Goal: Task Accomplishment & Management: Manage account settings

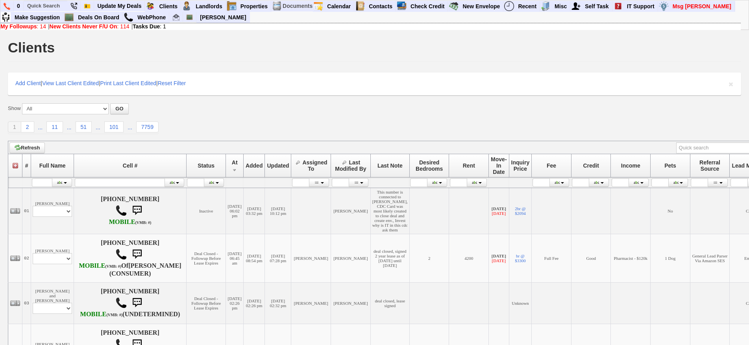
click at [347, 117] on div "Show All New Clients Never Followed-Up On -------------------------------------…" at bounding box center [375, 118] width 734 height 30
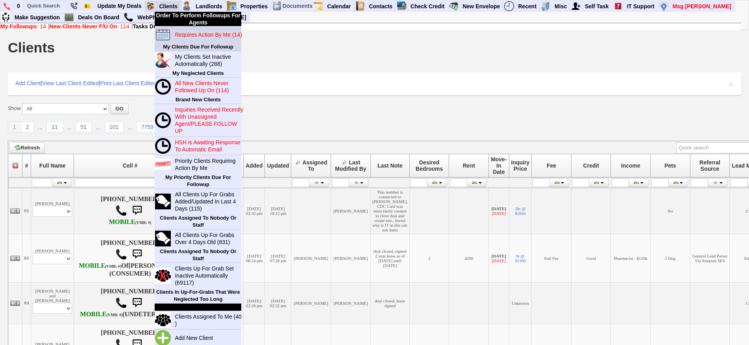
click at [191, 34] on blink "Requires Action By Me (14)" at bounding box center [208, 35] width 67 height 6
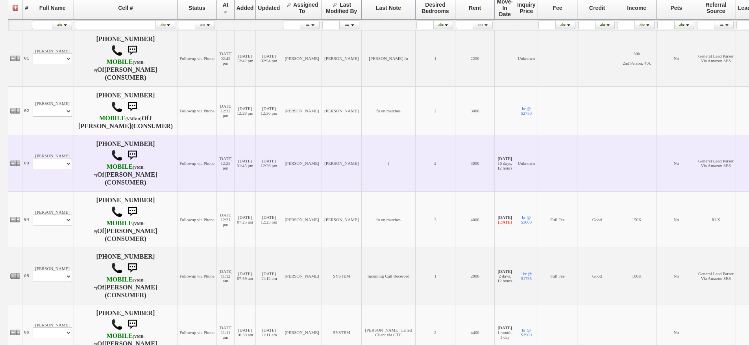
scroll to position [236, 0]
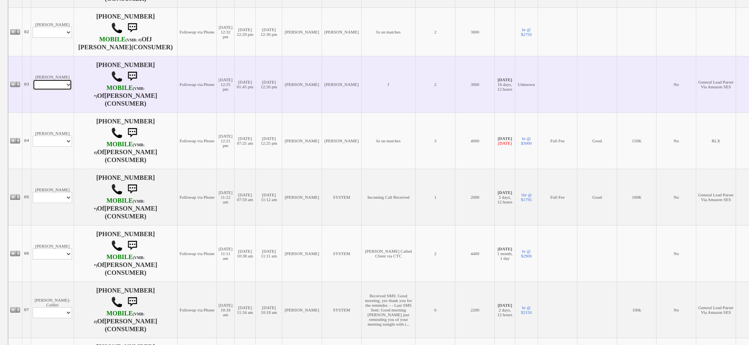
click at [49, 90] on select "Profile Edit Print Email Externally (Will Not Be Tracked In CRM) Closed Deals" at bounding box center [52, 84] width 39 height 11
select select "ChangeURL,/crm/custom/edit_client_form.php?redirect=%2Fcrm%2Fclients.php&id=166…"
click at [33, 85] on select "Profile Edit Print Email Externally (Will Not Be Tracked In CRM) Closed Deals" at bounding box center [52, 84] width 39 height 11
select select
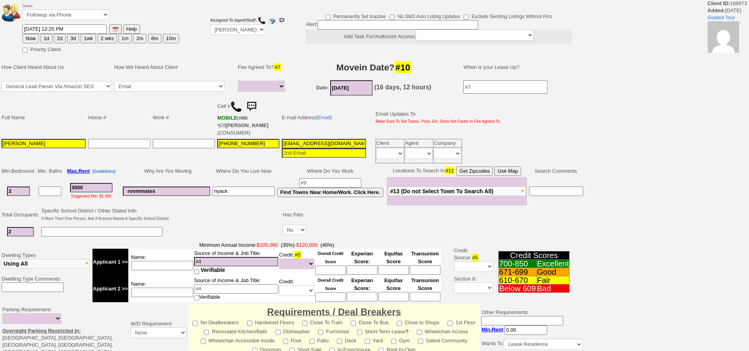
select select
click at [75, 39] on button "3d" at bounding box center [73, 38] width 12 height 9
type input "09/01/2025 11:20 AM"
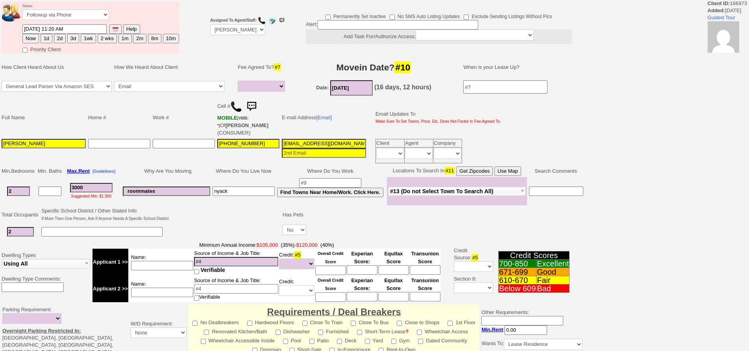
scroll to position [196, 0]
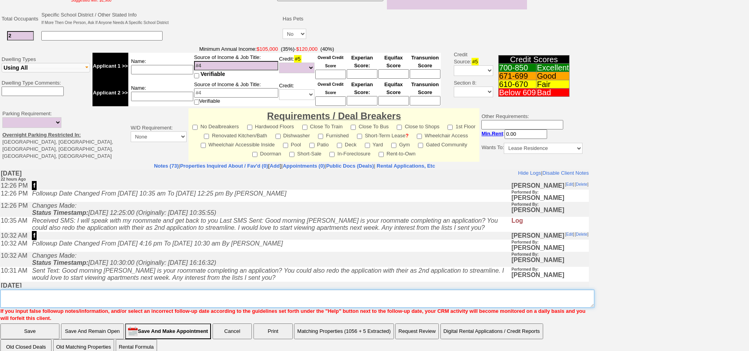
click at [252, 290] on textarea "Insert New Note Here" at bounding box center [297, 299] width 594 height 18
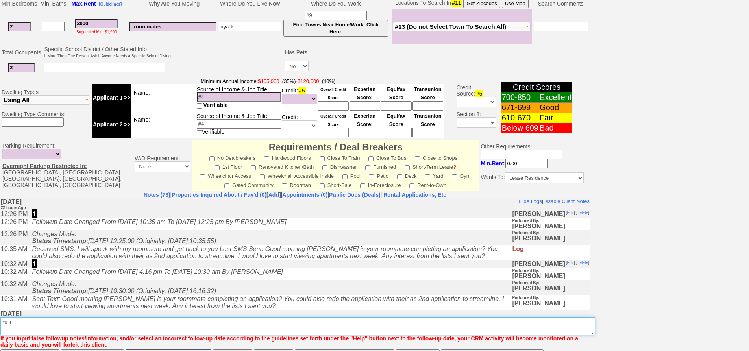
scroll to position [225, 0]
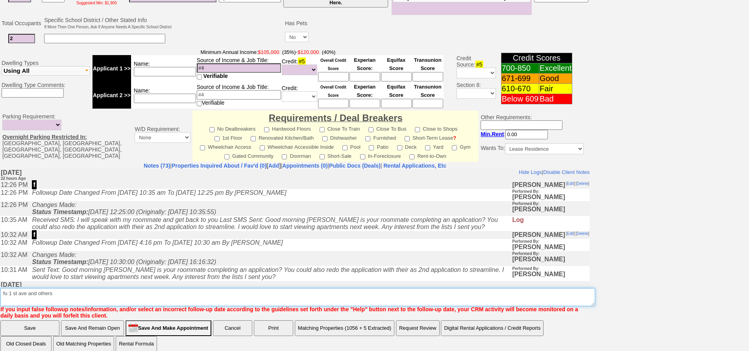
type textarea "fu 1 st ave and others"
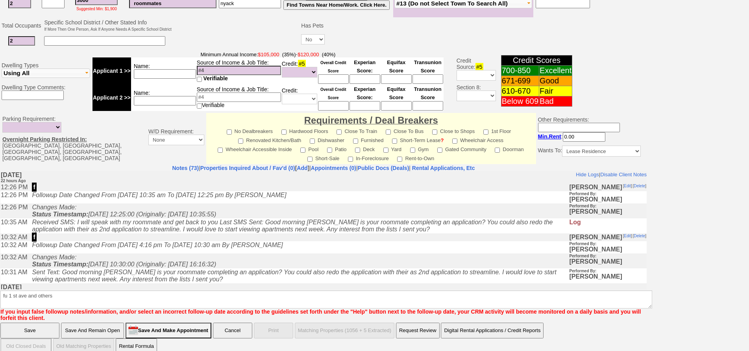
click input "Save" at bounding box center [29, 331] width 59 height 16
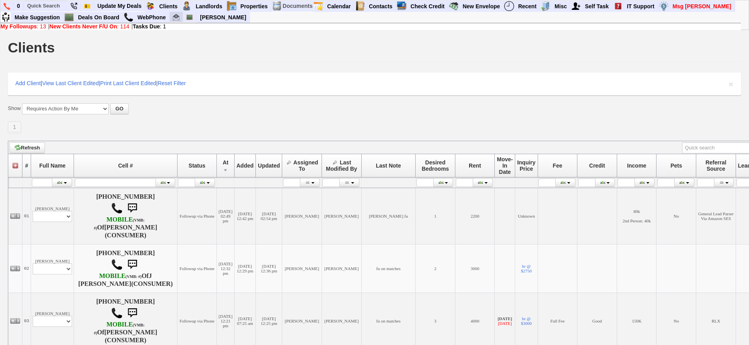
click at [175, 15] on img at bounding box center [176, 17] width 7 height 7
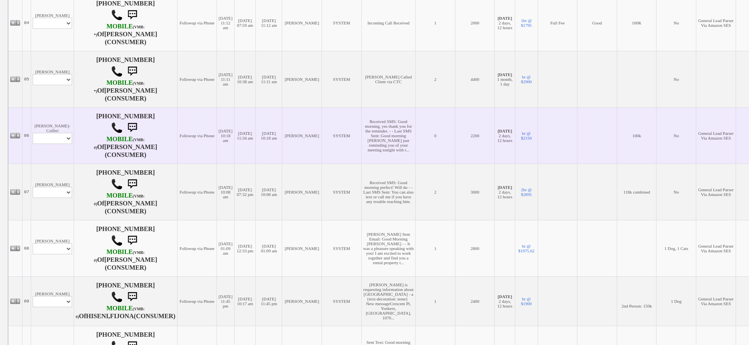
scroll to position [354, 0]
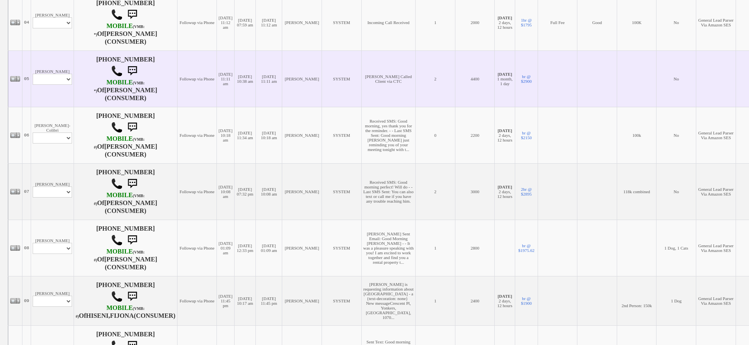
click at [44, 104] on td "[PERSON_NAME] Profile Edit Print Email Externally (Will Not Be Tracked In CRM) …" at bounding box center [52, 78] width 43 height 56
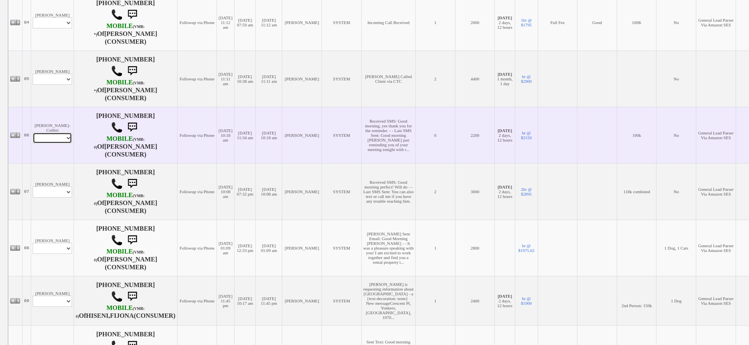
click at [58, 142] on select "Profile Edit Print Email Externally (Will Not Be Tracked In CRM) Closed Deals" at bounding box center [52, 137] width 39 height 11
click at [51, 130] on td "Martin Cedillo-Colibri Profile Edit Print Email Externally (Will Not Be Tracked…" at bounding box center [52, 135] width 43 height 56
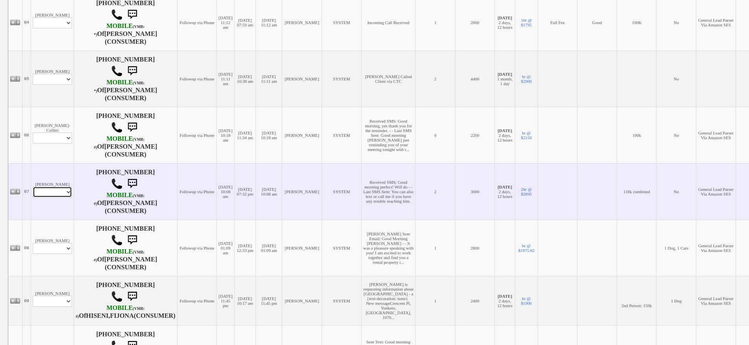
click at [57, 192] on select "Profile Edit Print Email Externally (Will Not Be Tracked In CRM) Closed Deals" at bounding box center [52, 191] width 39 height 11
click at [217, 202] on td "08/29/2025 10:08 am" at bounding box center [225, 191] width 17 height 56
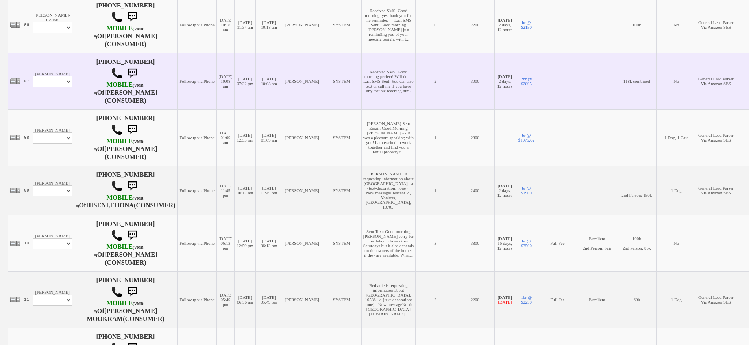
scroll to position [473, 0]
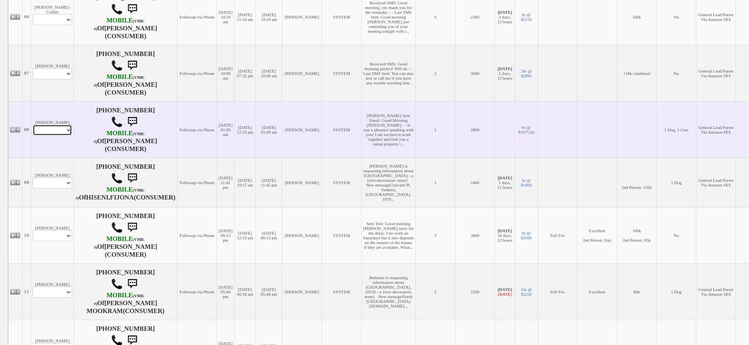
click at [56, 135] on select "Profile Edit Print Email Externally (Will Not Be Tracked In CRM) Closed Deals" at bounding box center [52, 129] width 39 height 11
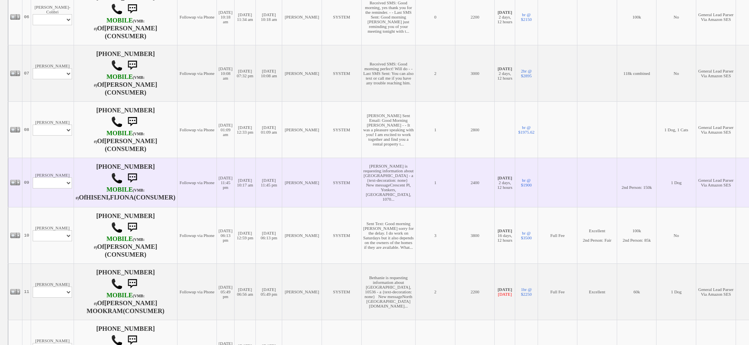
click at [234, 166] on td "[DATE] 10:17 am" at bounding box center [245, 182] width 22 height 49
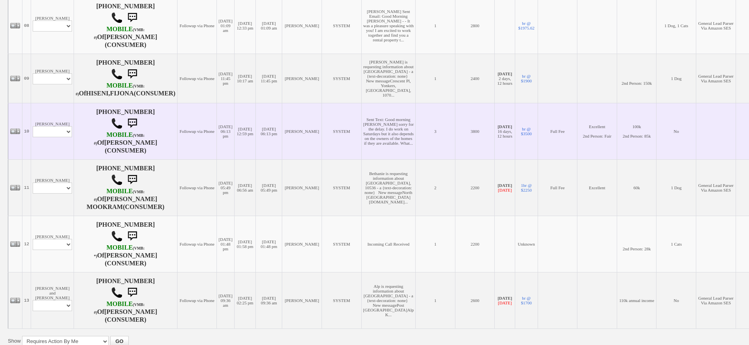
scroll to position [591, 0]
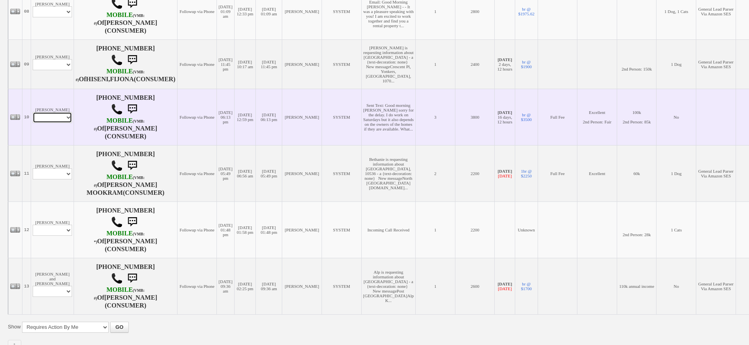
click at [62, 123] on select "Profile Edit Print Email Externally (Will Not Be Tracked In CRM) Closed Deals" at bounding box center [52, 117] width 39 height 11
click at [51, 111] on td "Julissa Sosse Profile Edit Print Email Externally (Will Not Be Tracked In CRM) …" at bounding box center [52, 117] width 43 height 56
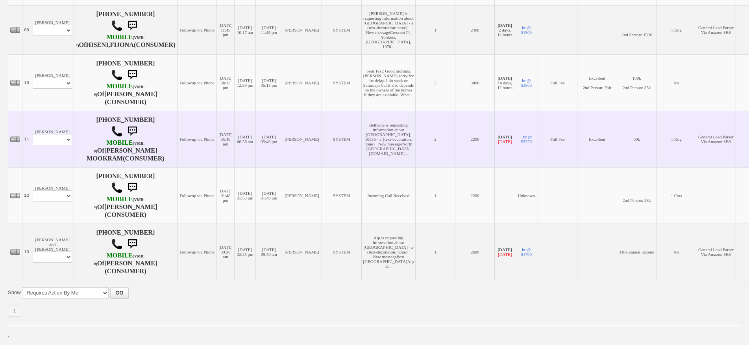
scroll to position [657, 0]
click at [59, 128] on td "Bethanie Mookram Profile Edit Print Email Externally (Will Not Be Tracked In CR…" at bounding box center [52, 139] width 43 height 56
click at [59, 134] on select "Profile Edit Print Email Externally (Will Not Be Tracked In CRM) Closed Deals" at bounding box center [52, 139] width 39 height 11
select select "ChangeURL,/crm/custom/edit_client_form.php?redirect=%2Fcrm%2Fclients.php&id=653…"
click at [33, 134] on select "Profile Edit Print Email Externally (Will Not Be Tracked In CRM) Closed Deals" at bounding box center [52, 139] width 39 height 11
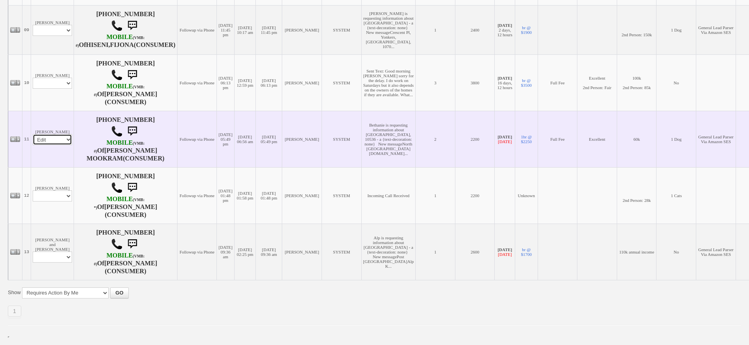
select select
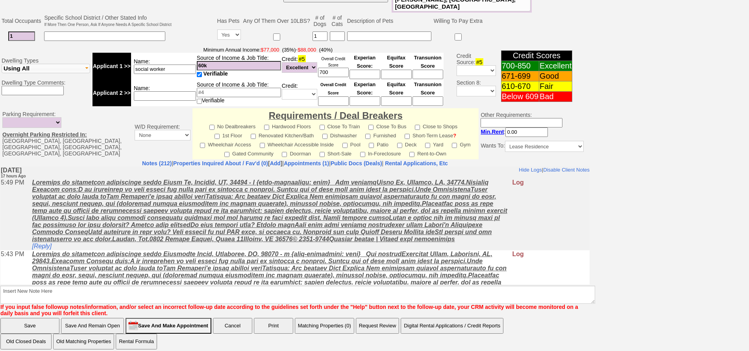
scroll to position [154, 0]
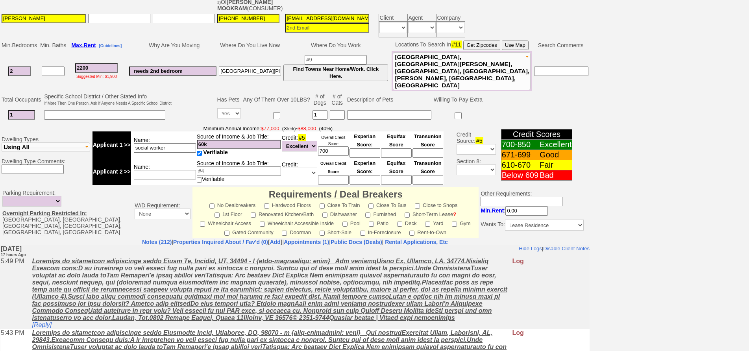
drag, startPoint x: 17, startPoint y: 69, endPoint x: 0, endPoint y: 66, distance: 17.1
click at [0, 66] on td "Min. Bedrooms Min. Baths Max. Rent [Guidelines] Why Are You Moving Where Do You…" at bounding box center [295, 65] width 590 height 53
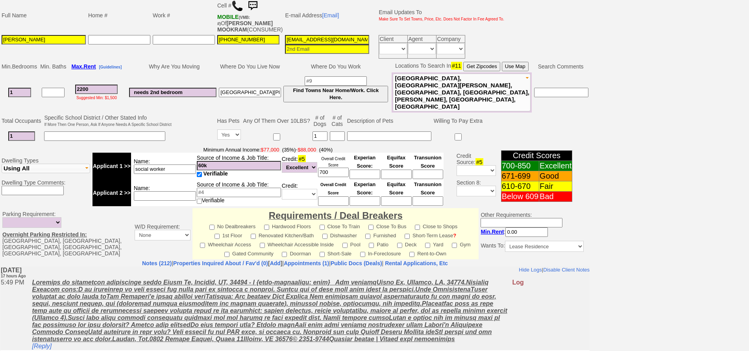
scroll to position [0, 0]
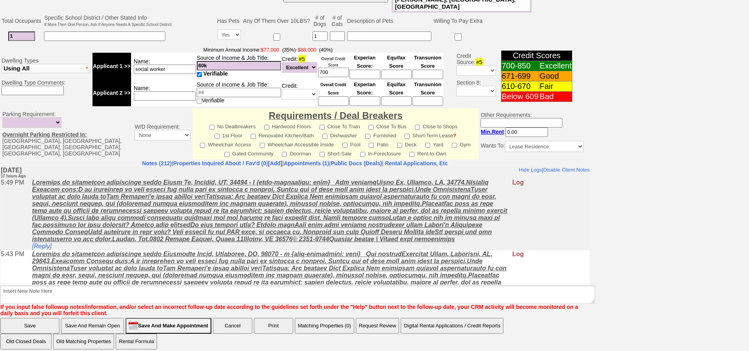
type input "1"
click at [101, 325] on input "Save And Remain Open" at bounding box center [92, 326] width 63 height 16
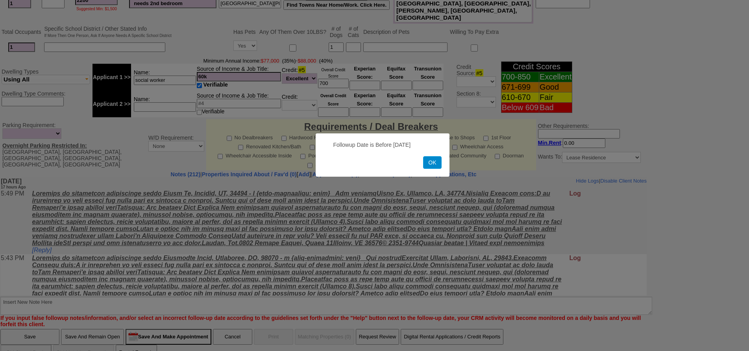
click at [430, 167] on button "OK" at bounding box center [432, 162] width 18 height 13
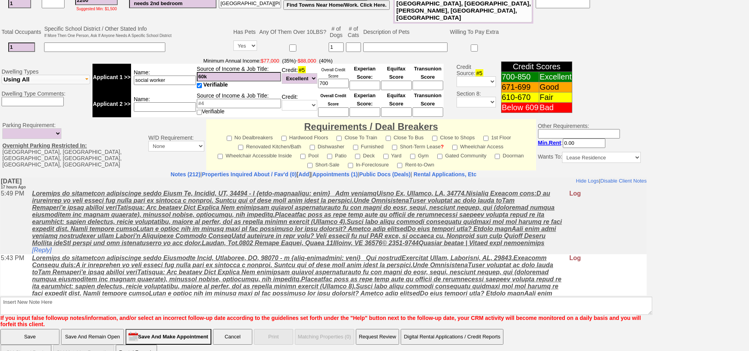
scroll to position [0, 0]
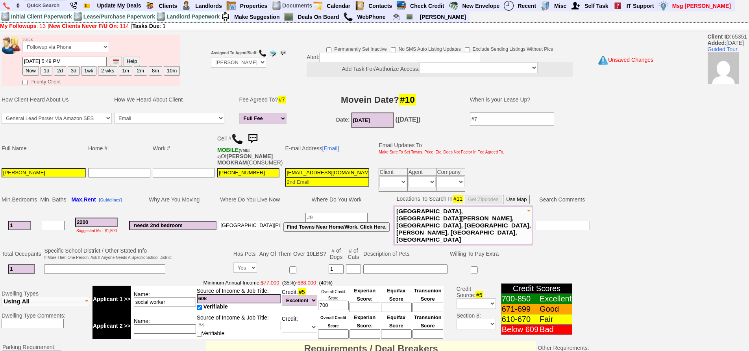
click at [26, 73] on button "Now" at bounding box center [30, 70] width 17 height 9
type input "08/29/2025 11:20 AM"
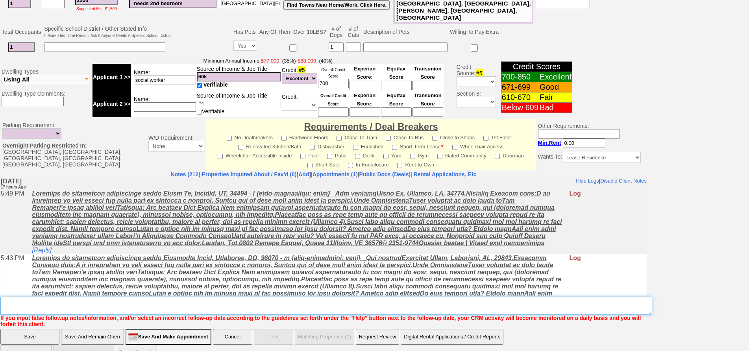
click at [367, 297] on textarea "Insert New Note Here" at bounding box center [326, 306] width 652 height 18
type textarea "f"
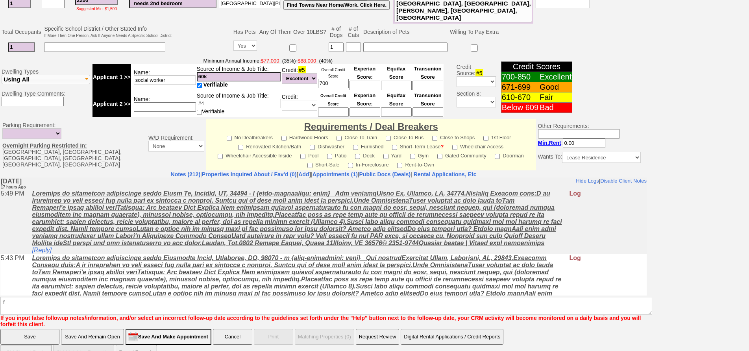
click input "Save And Remain Open" at bounding box center [92, 337] width 63 height 16
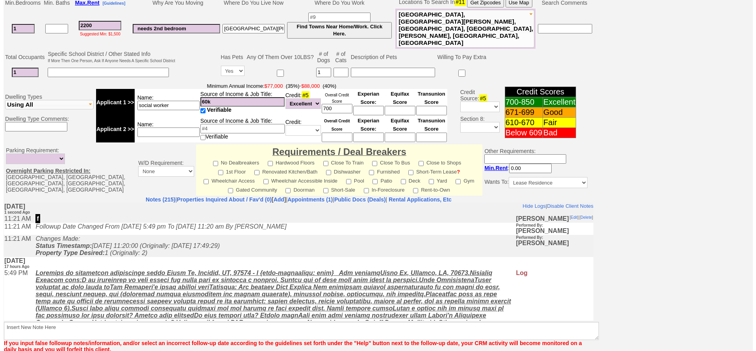
scroll to position [233, 0]
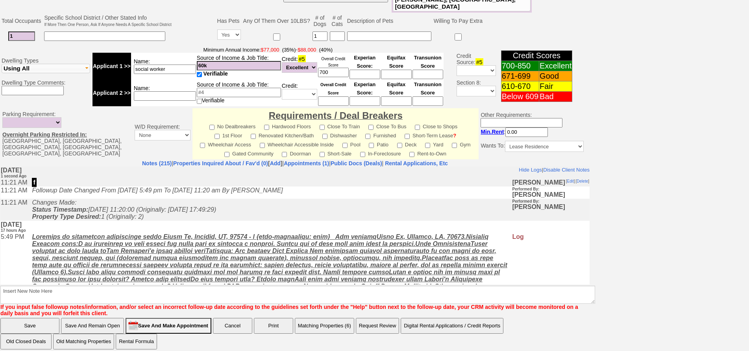
click at [337, 325] on button "Matching Properties (6)" at bounding box center [324, 326] width 59 height 16
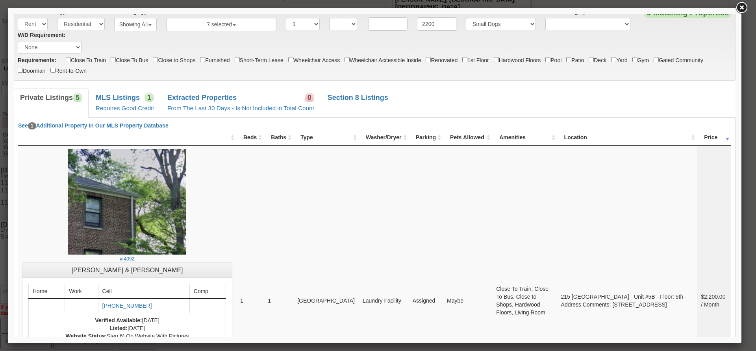
scroll to position [0, 0]
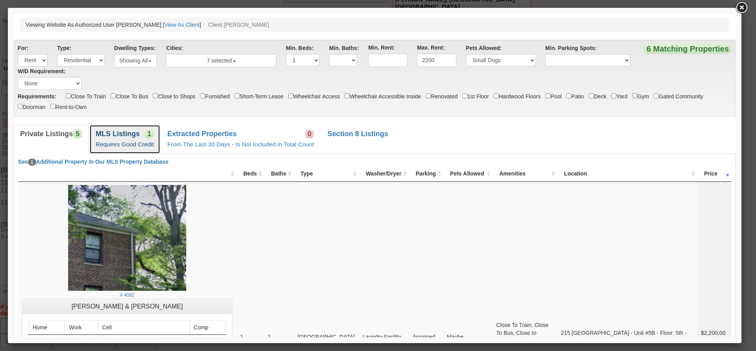
click at [129, 148] on small "Requires Good Credit" at bounding box center [125, 144] width 58 height 7
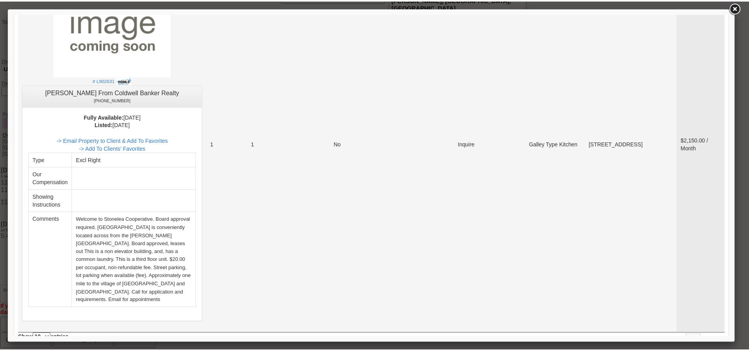
scroll to position [236, 0]
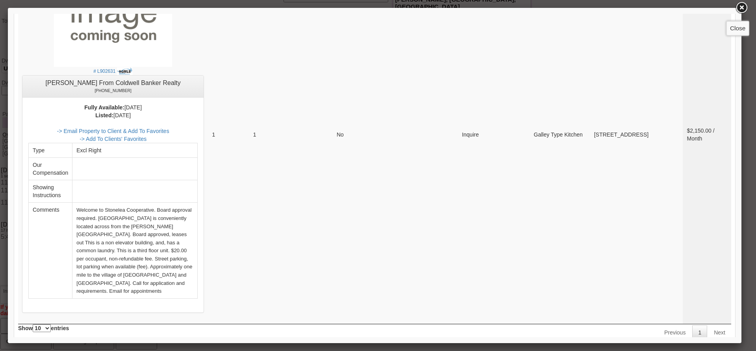
click at [742, 11] on link at bounding box center [741, 8] width 14 height 14
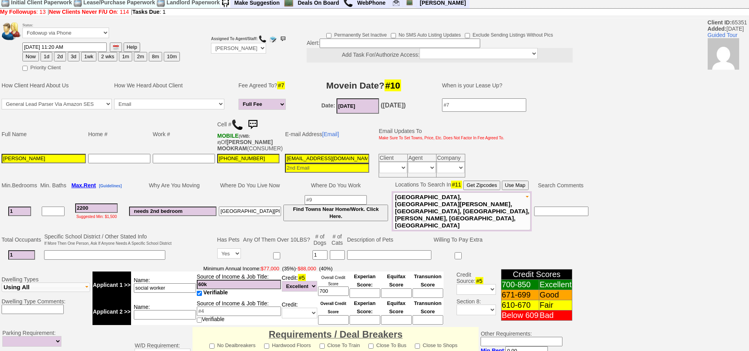
scroll to position [0, 0]
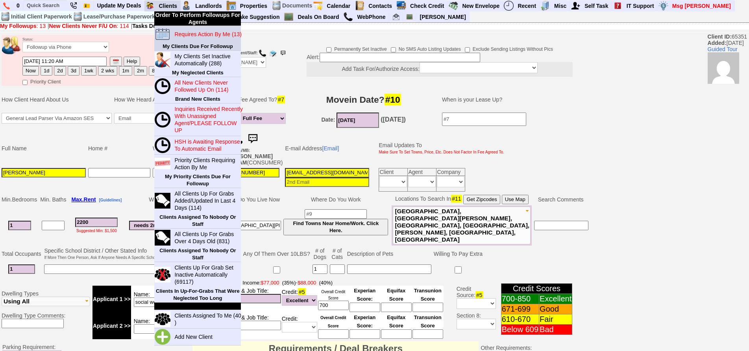
click at [184, 35] on blink "Requires Action By Me (13)" at bounding box center [207, 34] width 67 height 6
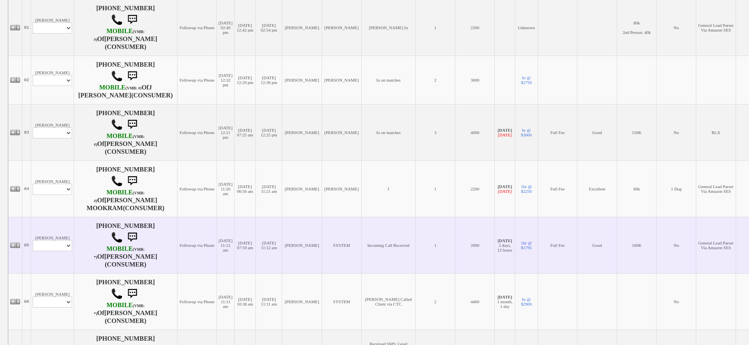
scroll to position [236, 0]
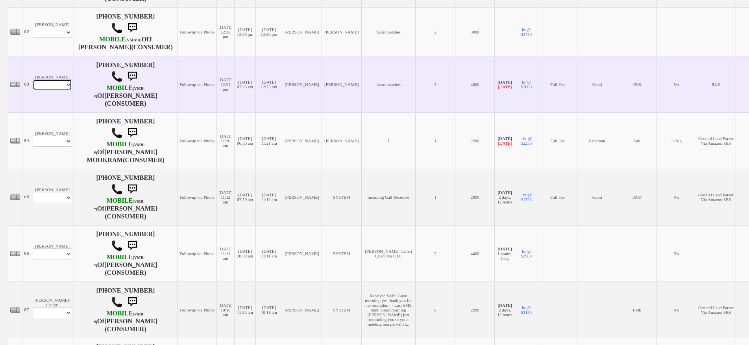
click at [58, 90] on select "Profile Edit Print Email Externally (Will Not Be Tracked In CRM) Closed Deals" at bounding box center [52, 84] width 39 height 11
select select "ChangeURL,/crm/custom/edit_client_form.php?redirect=%2Fcrm%2Fclients.php&id=745…"
click at [33, 85] on select "Profile Edit Print Email Externally (Will Not Be Tracked In CRM) Closed Deals" at bounding box center [52, 84] width 39 height 11
select select
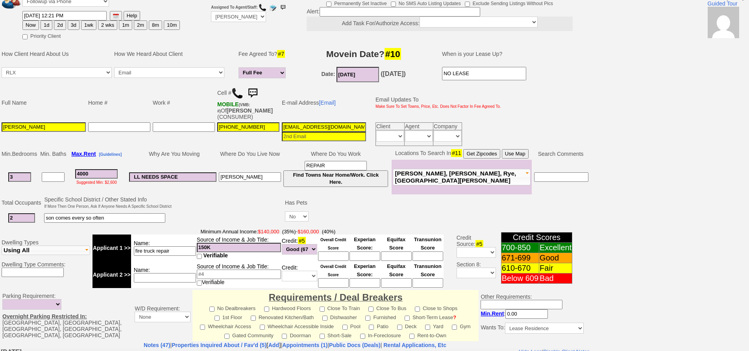
scroll to position [76, 0]
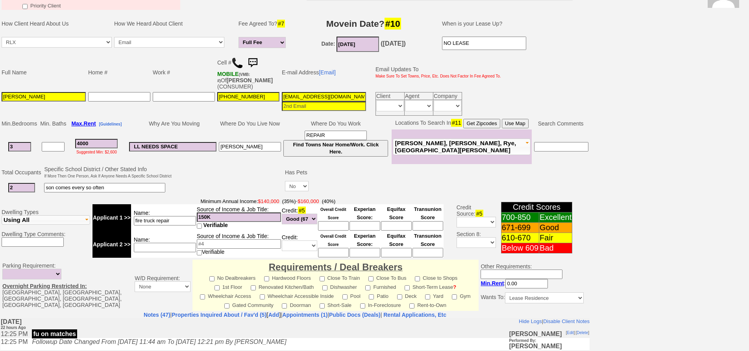
click at [257, 63] on img at bounding box center [253, 63] width 16 height 16
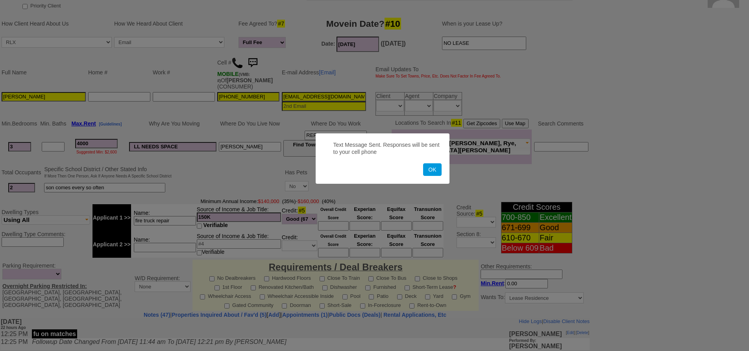
click at [423, 163] on button "OK" at bounding box center [432, 169] width 18 height 13
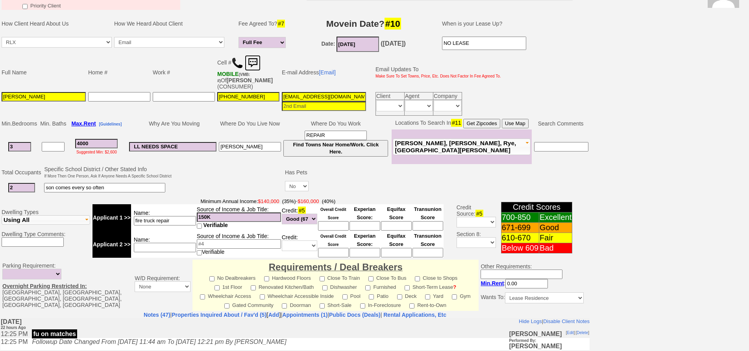
scroll to position [0, 0]
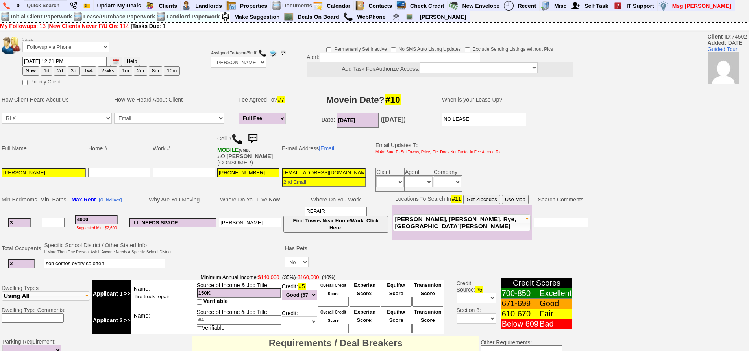
click at [44, 74] on button "1d" at bounding box center [47, 70] width 12 height 9
type input "08/30/2025 11:25 AM"
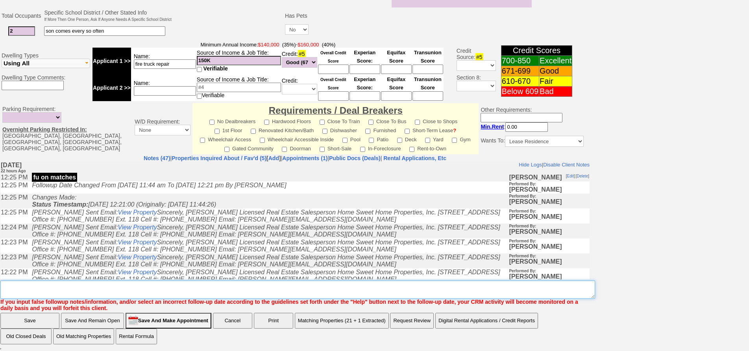
click at [290, 293] on textarea "Insert New Note Here" at bounding box center [297, 290] width 595 height 18
type textarea "f"
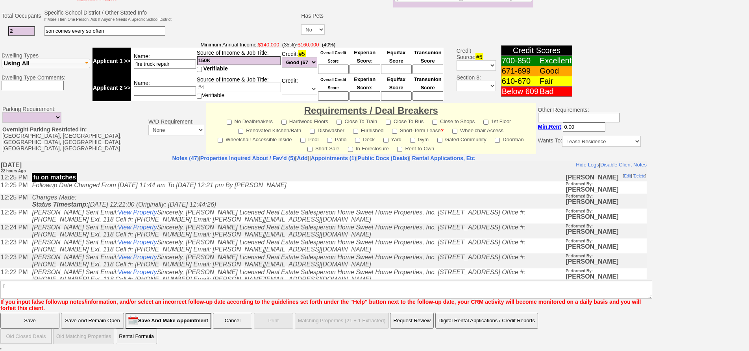
click input "Save" at bounding box center [29, 321] width 59 height 16
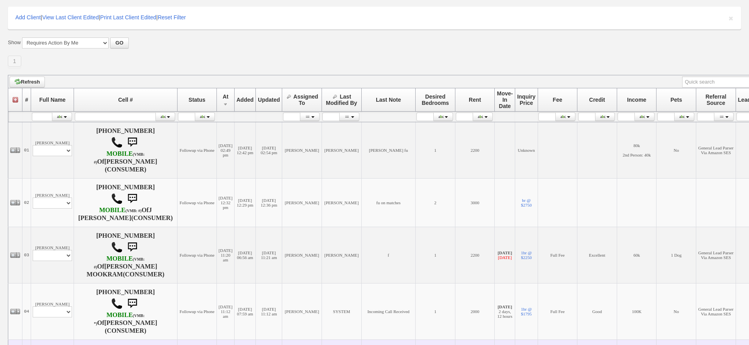
scroll to position [197, 0]
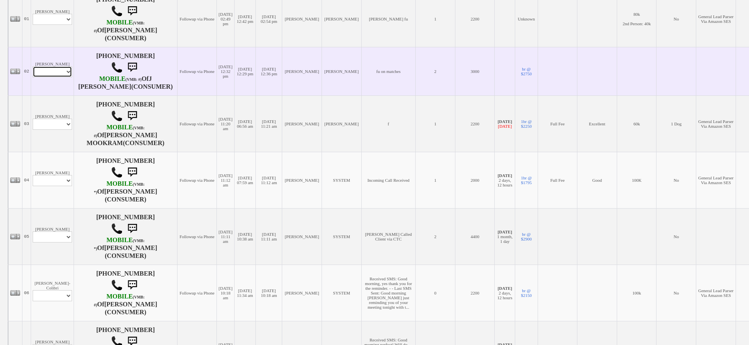
click at [58, 74] on select "Profile Edit Print Email Externally (Will Not Be Tracked In CRM) Closed Deals" at bounding box center [52, 71] width 39 height 11
select select "ChangeURL,/crm/custom/edit_client_form.php?redirect=%2Fcrm%2Fclients.php&id=167…"
click at [33, 69] on select "Profile Edit Print Email Externally (Will Not Be Tracked In CRM) Closed Deals" at bounding box center [52, 71] width 39 height 11
select select
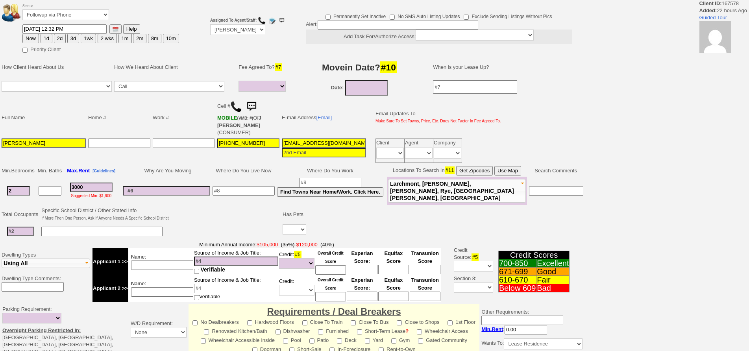
select select
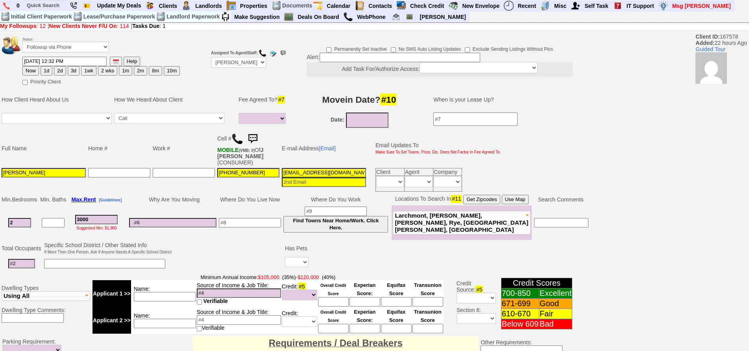
click at [258, 137] on img at bounding box center [253, 139] width 16 height 16
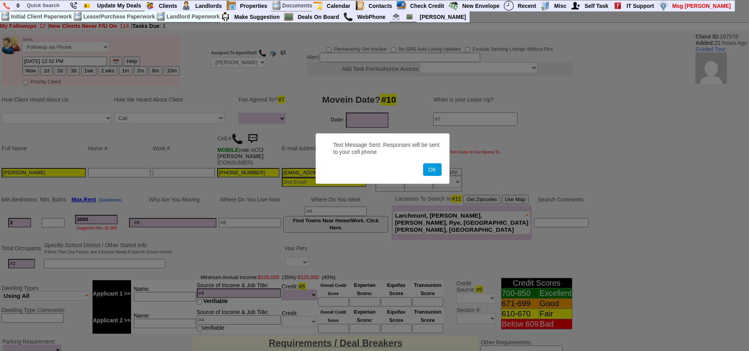
click at [423, 163] on button "OK" at bounding box center [432, 169] width 18 height 13
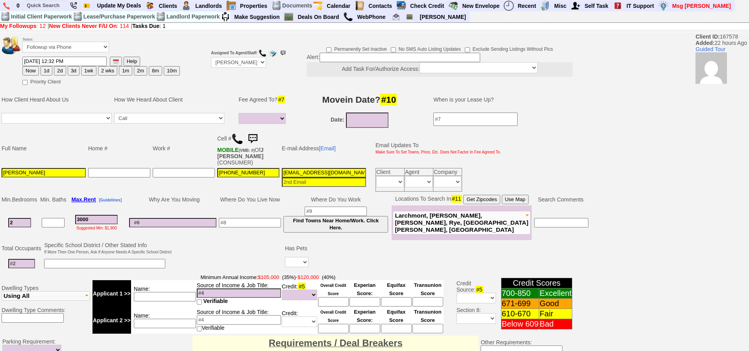
click at [50, 72] on button "1d" at bounding box center [47, 70] width 12 height 9
type input "08/30/2025 11:25 AM"
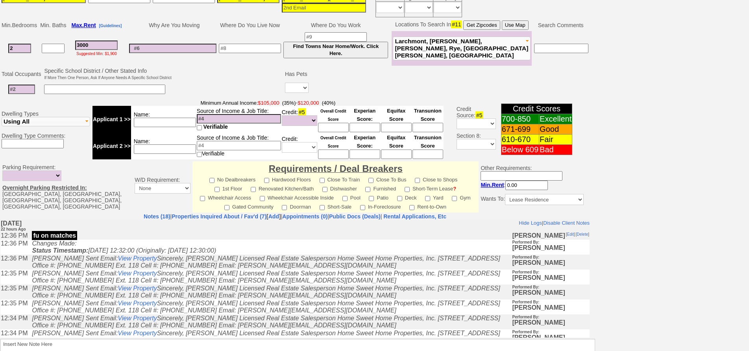
scroll to position [233, 0]
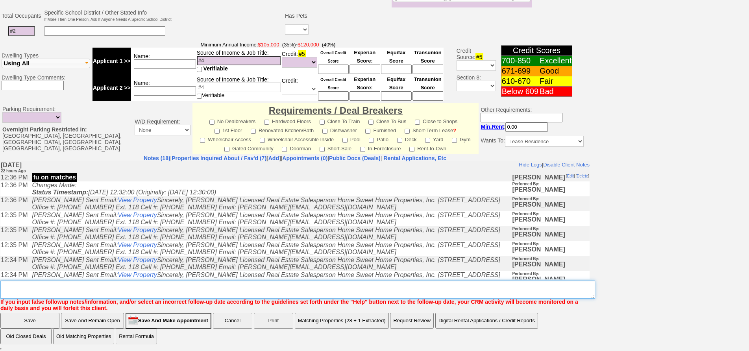
click at [345, 287] on textarea "Insert New Note Here" at bounding box center [297, 290] width 595 height 18
type textarea "f"
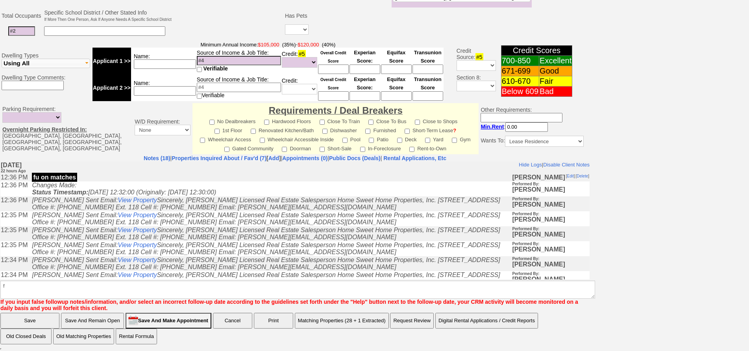
click input "Save" at bounding box center [29, 321] width 59 height 16
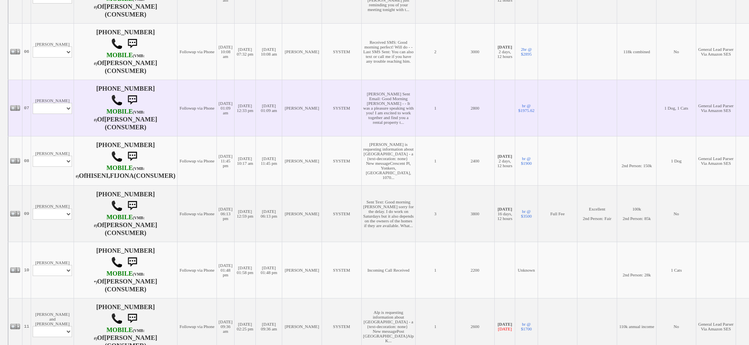
scroll to position [512, 0]
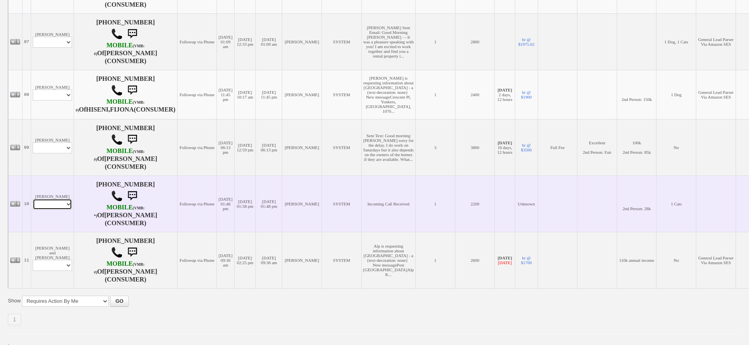
click at [60, 209] on select "Profile Edit Print Closed Deals" at bounding box center [52, 203] width 39 height 11
select select "ChangeURL,/crm/custom/edit_client_form.php?redirect=%2Fcrm%2Fclients.php&id=166…"
click at [33, 209] on select "Profile Edit Print Closed Deals" at bounding box center [52, 203] width 39 height 11
select select
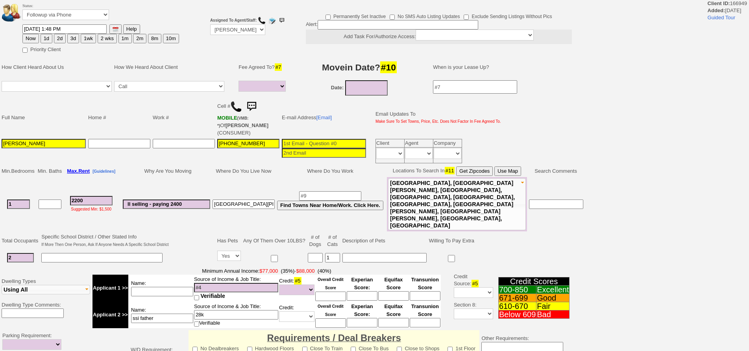
select select
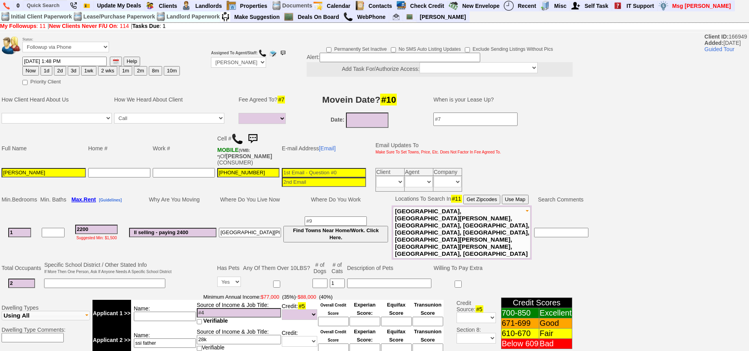
click at [107, 71] on button "2 wks" at bounding box center [107, 70] width 19 height 9
drag, startPoint x: 87, startPoint y: 72, endPoint x: 667, endPoint y: 105, distance: 581.0
click at [88, 72] on button "1wk" at bounding box center [88, 70] width 15 height 9
type input "09/05/2025 11:25 AM"
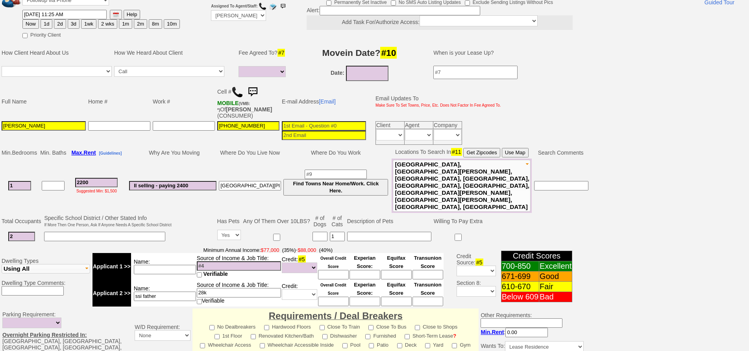
scroll to position [233, 0]
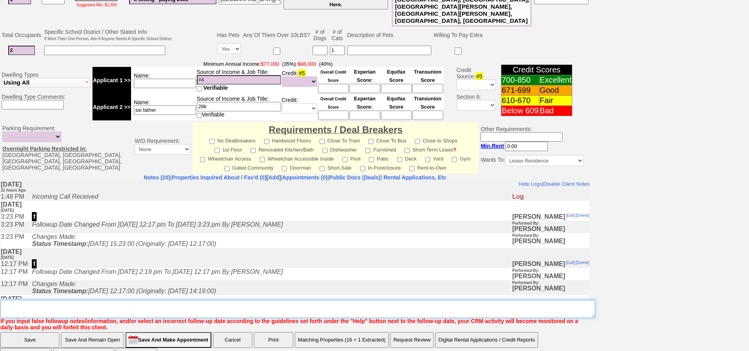
click at [326, 300] on textarea "Insert New Note Here" at bounding box center [297, 309] width 595 height 18
type textarea "f"
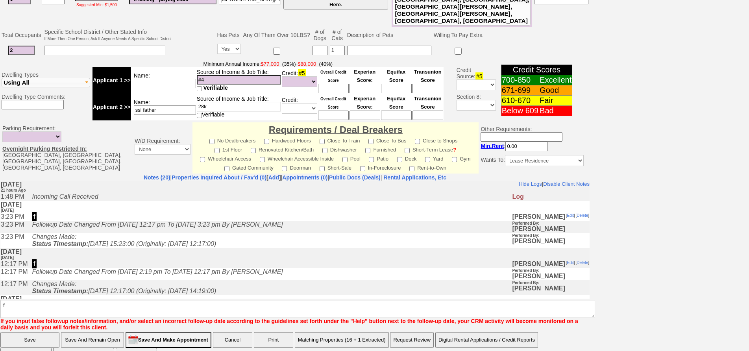
click input "Save" at bounding box center [29, 340] width 59 height 16
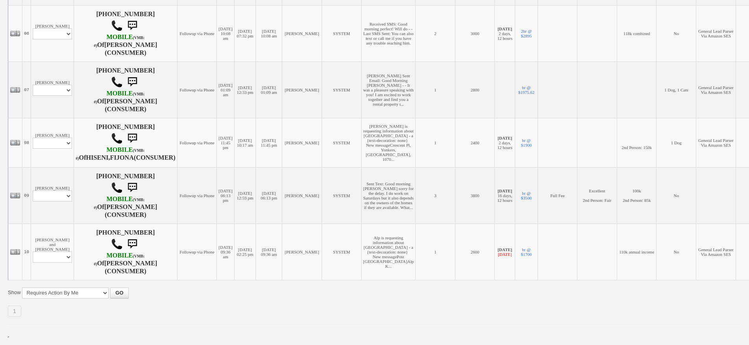
scroll to position [490, 0]
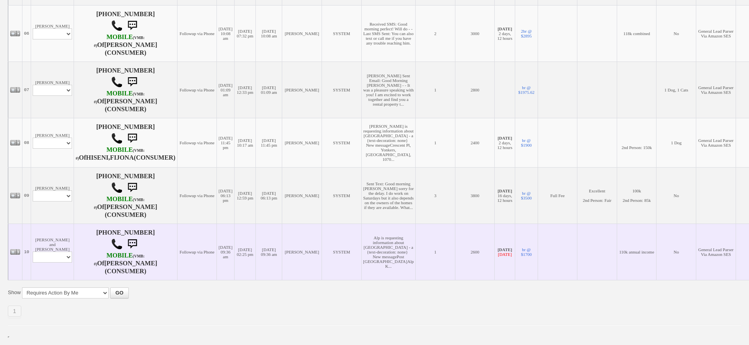
click at [59, 223] on td "[PERSON_NAME] and [PERSON_NAME] Profile Edit Print Email Externally (Will Not B…" at bounding box center [52, 251] width 43 height 56
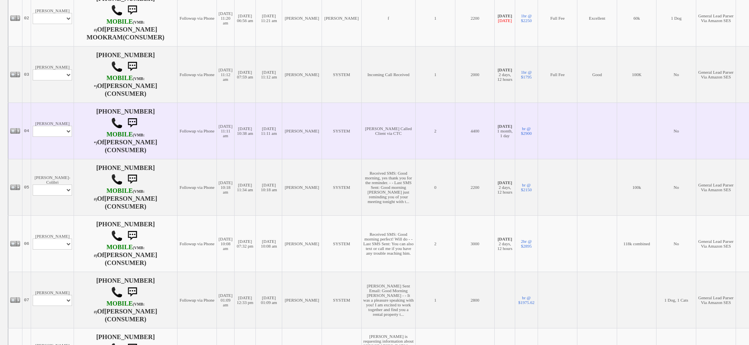
scroll to position [175, 0]
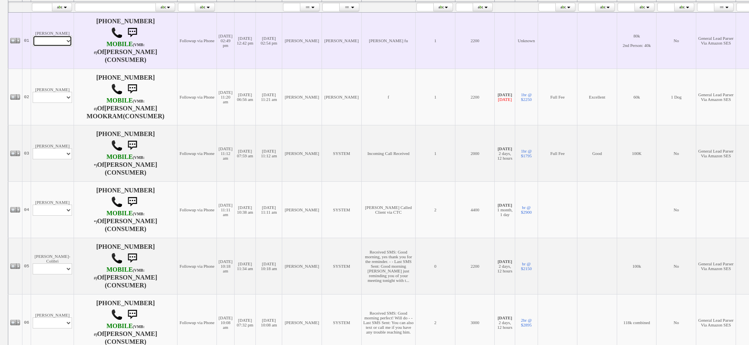
click at [54, 43] on select "Profile Edit Print Email Externally (Will Not Be Tracked In CRM) Closed Deals" at bounding box center [52, 40] width 39 height 11
select select "ChangeURL,/crm/custom/edit_client_form.php?redirect=%2Fcrm%2Fclients.php&id=167…"
click at [33, 35] on select "Profile Edit Print Email Externally (Will Not Be Tracked In CRM) Closed Deals" at bounding box center [52, 40] width 39 height 11
select select
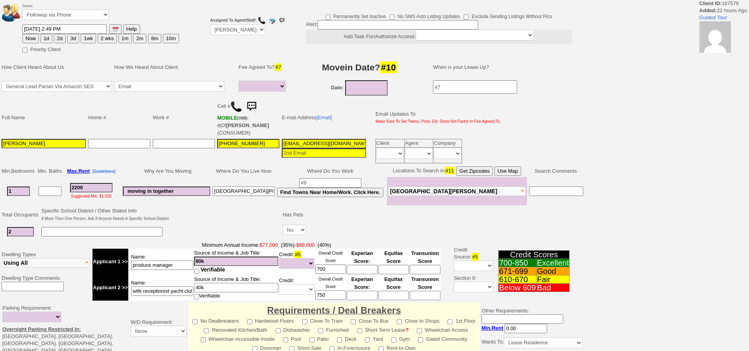
select select
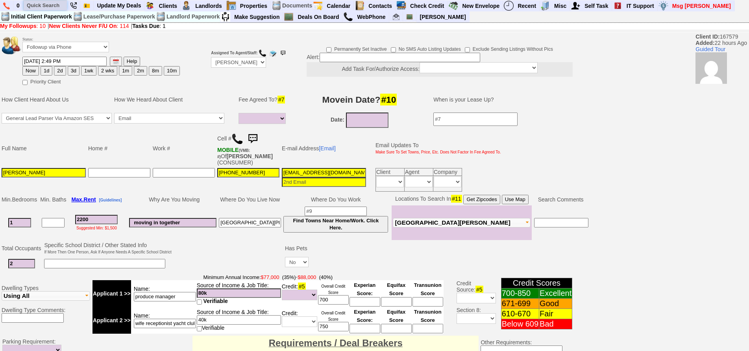
click at [44, 7] on input "text" at bounding box center [45, 5] width 43 height 10
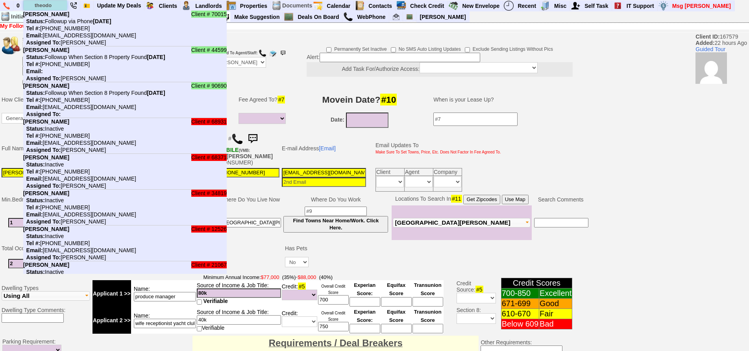
click at [58, 7] on input "theodo" at bounding box center [45, 5] width 43 height 10
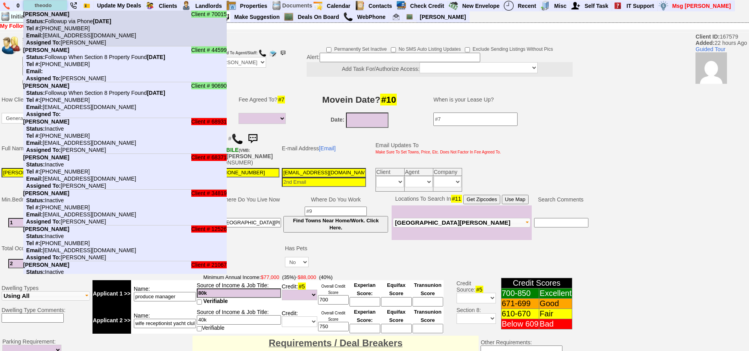
type input "theodo"
click at [62, 27] on nobr "Tel #: 914-584-1510" at bounding box center [56, 28] width 67 height 6
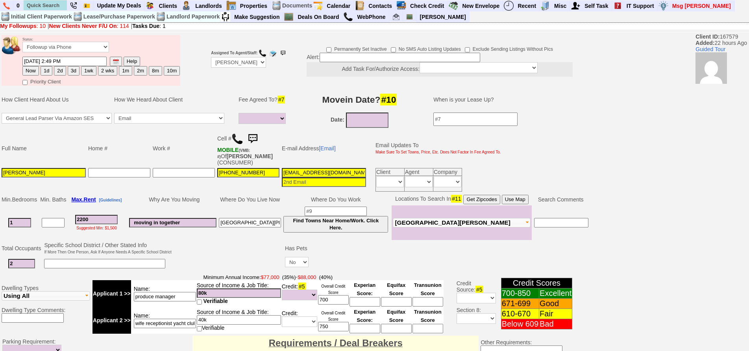
click at [237, 136] on img at bounding box center [238, 139] width 12 height 12
drag, startPoint x: 104, startPoint y: 219, endPoint x: 15, endPoint y: 215, distance: 89.9
click at [15, 215] on tr "1 2200 Suggested Min: $1,500 moving in together new rochelle Find Towns Near Ho…" at bounding box center [294, 223] width 589 height 35
type input "23"
select select
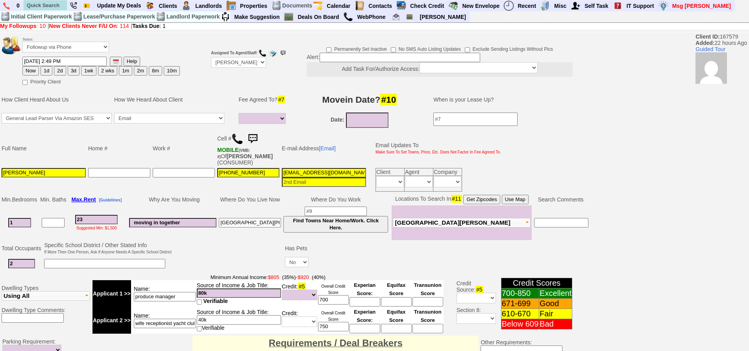
type input "2"
select select
type input "24"
select select
type input "2400"
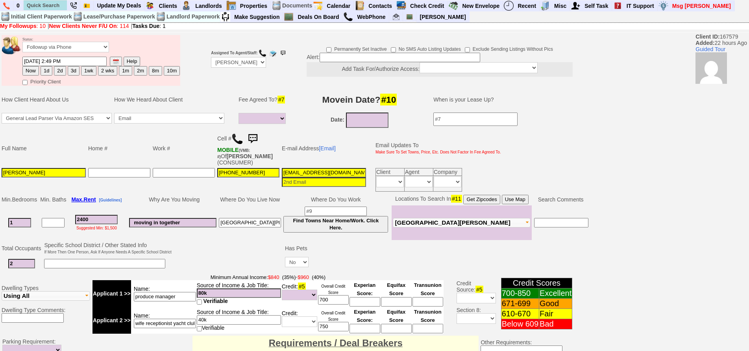
select select
type input "2400"
select select
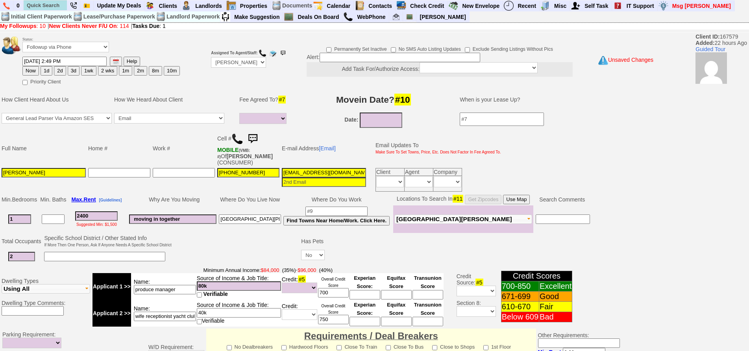
click at [244, 201] on td "Where Do You Live Now" at bounding box center [250, 200] width 65 height 12
click at [109, 216] on input "2400" at bounding box center [96, 215] width 43 height 9
drag, startPoint x: 97, startPoint y: 215, endPoint x: 19, endPoint y: 200, distance: 79.9
click at [19, 200] on tbody "Min. Bedrooms Min. Baths Max. Rent [Guidelines] Why Are You Moving Where Do You…" at bounding box center [295, 213] width 591 height 39
type input "25"
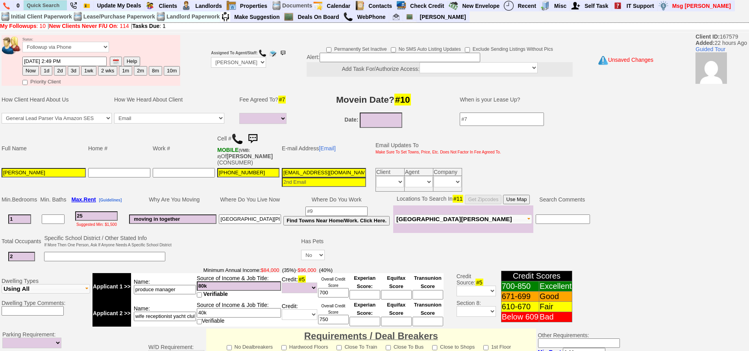
select select
type input "2500"
select select
type input "2500"
select select
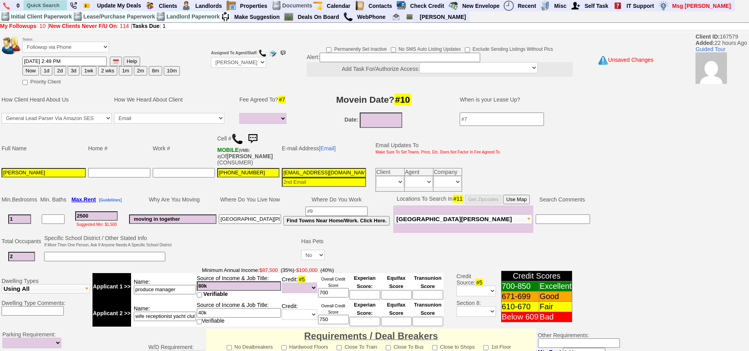
click at [344, 172] on input "1urts719f6v2iu83wkjkbea4g@convo.zillow.com" at bounding box center [324, 172] width 84 height 9
drag, startPoint x: 317, startPoint y: 173, endPoint x: 351, endPoint y: 173, distance: 33.9
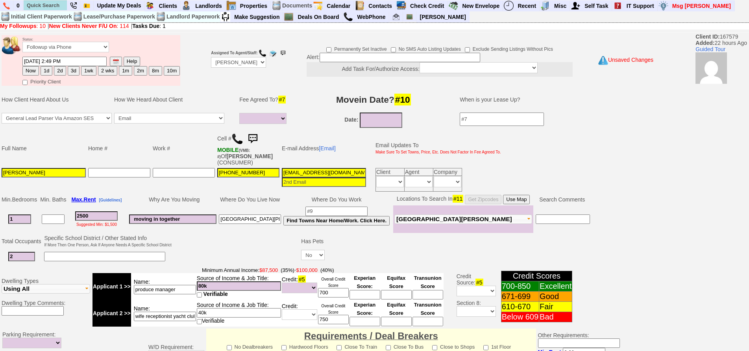
click at [351, 173] on input "alberto17525@gmail.com" at bounding box center [324, 172] width 84 height 9
type input "alberto17525@yahoo.com"
click at [530, 202] on button "Use Map" at bounding box center [516, 199] width 27 height 9
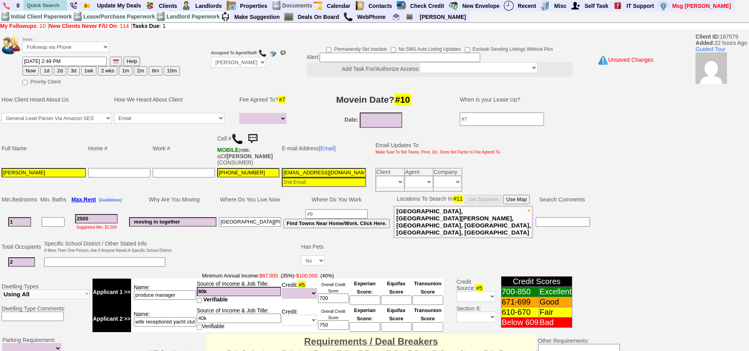
click at [43, 72] on button "1d" at bounding box center [47, 70] width 12 height 9
type input "08/30/2025 11:26 AM"
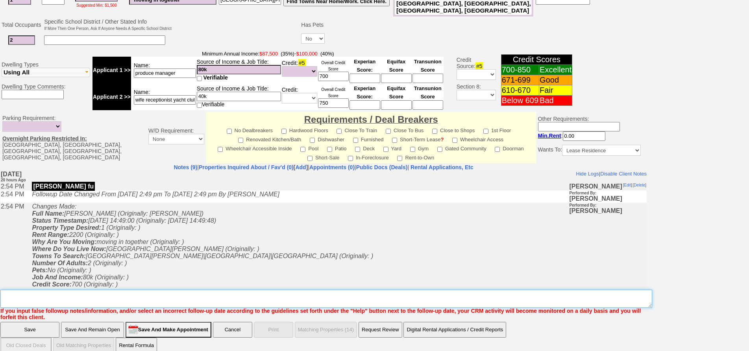
click at [243, 290] on textarea "Insert New Note Here" at bounding box center [326, 299] width 652 height 18
type textarea "fu"
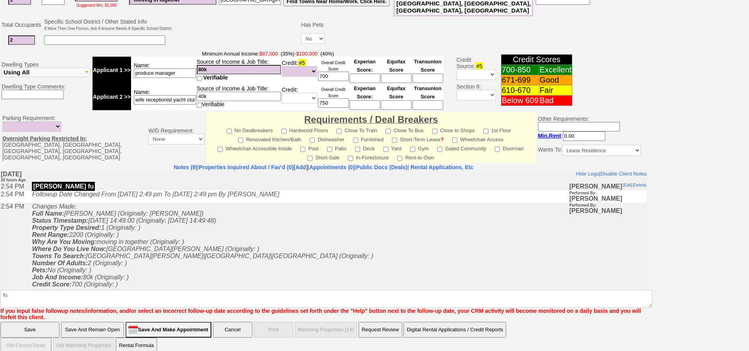
click input "Save And Remain Open" at bounding box center [92, 330] width 63 height 16
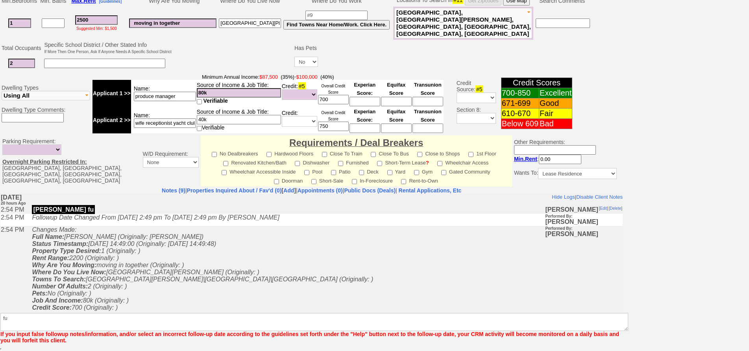
scroll to position [194, 0]
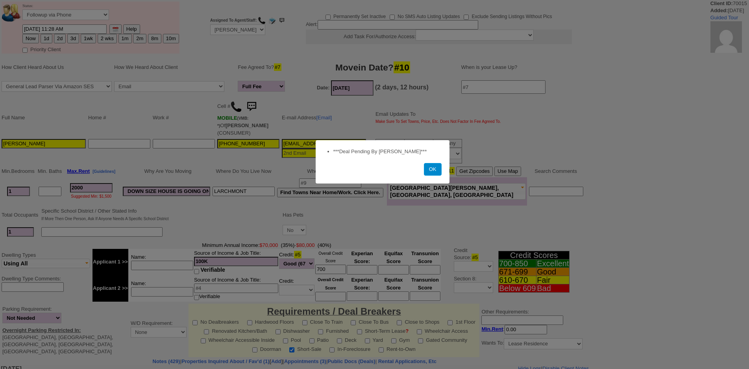
click at [431, 169] on button "OK" at bounding box center [433, 169] width 18 height 13
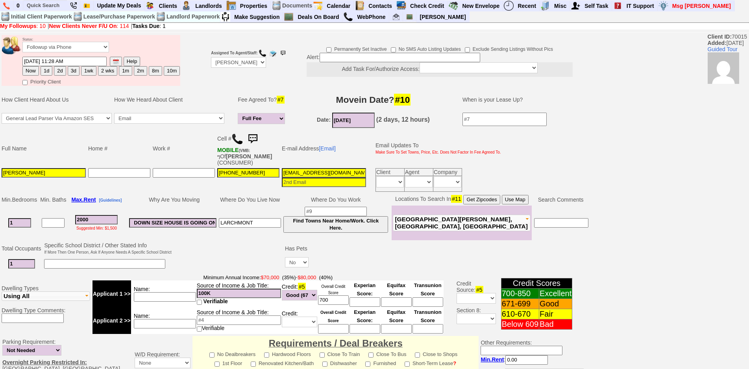
click at [261, 137] on img at bounding box center [253, 139] width 16 height 16
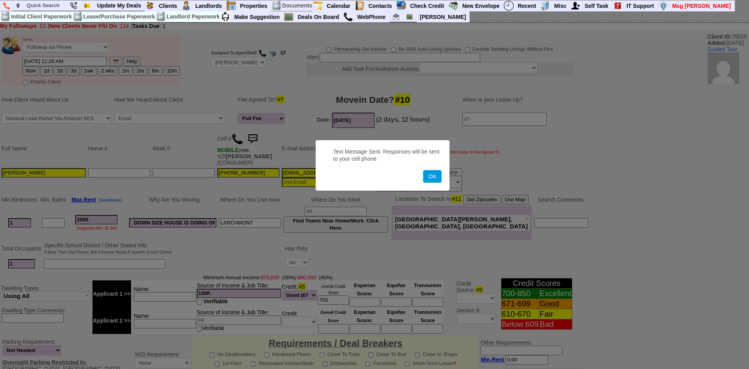
click at [423, 170] on button "OK" at bounding box center [432, 176] width 18 height 13
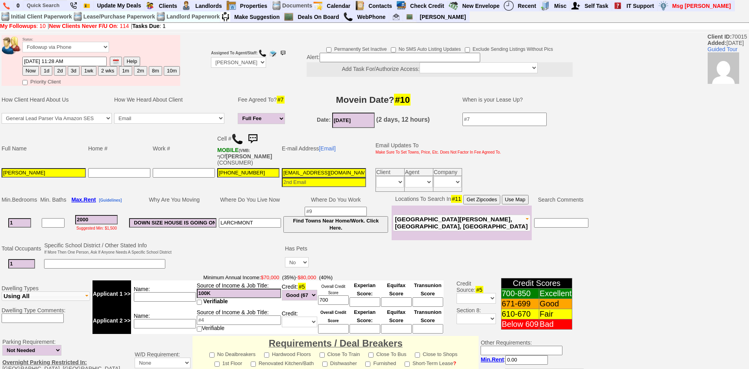
click at [259, 135] on img at bounding box center [253, 139] width 16 height 16
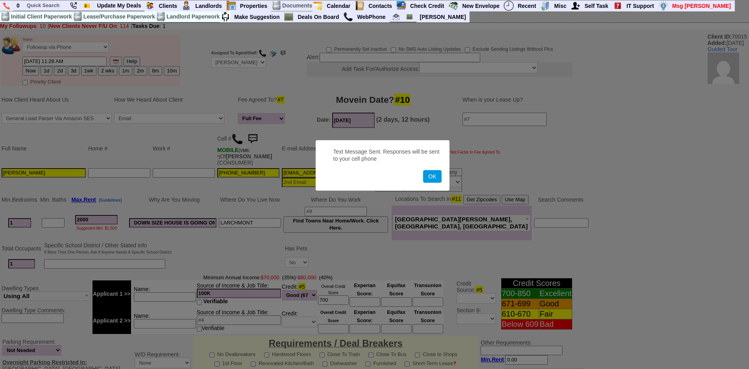
click at [423, 170] on button "OK" at bounding box center [432, 176] width 18 height 13
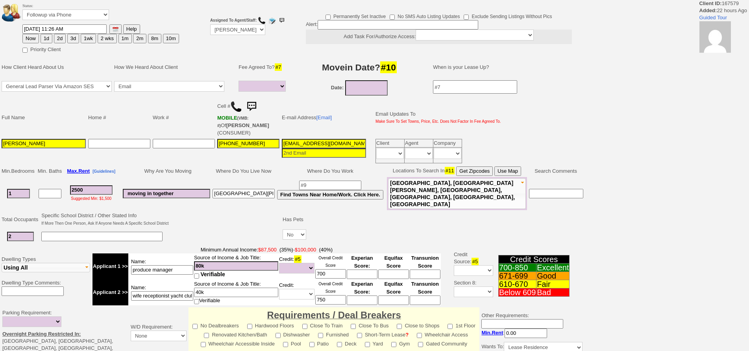
select select
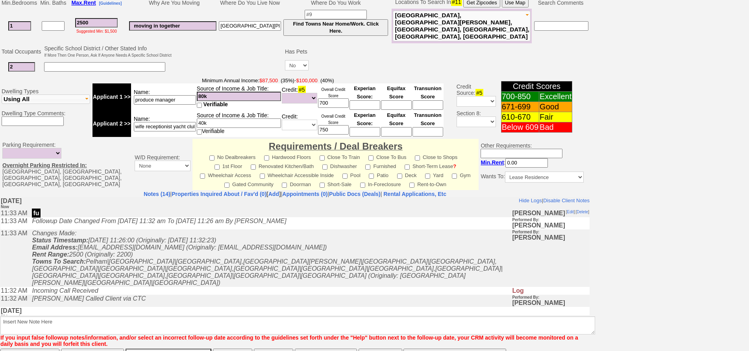
scroll to position [233, 0]
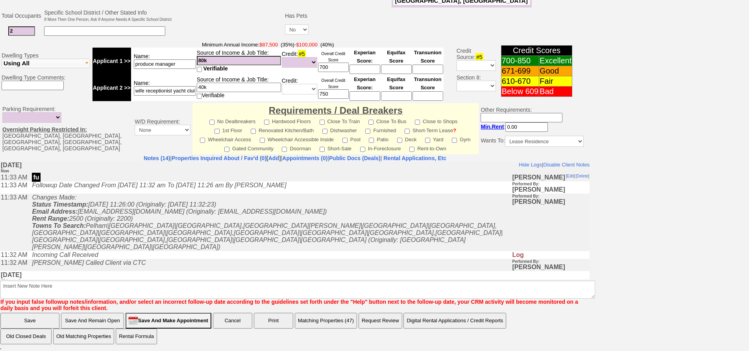
click at [342, 259] on td "[PERSON_NAME] Called Client via CTC" at bounding box center [270, 265] width 484 height 12
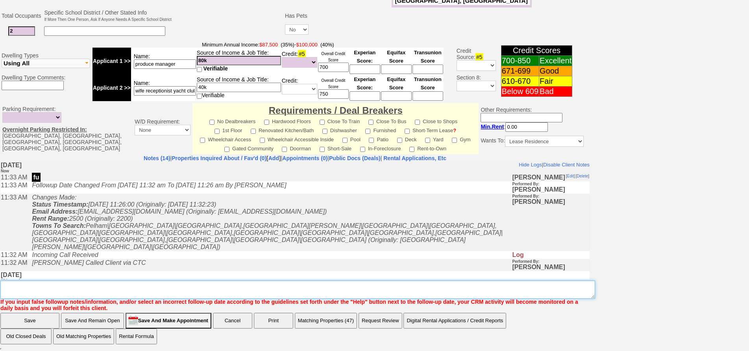
click at [225, 281] on textarea "Insert New Note Here" at bounding box center [297, 290] width 595 height 18
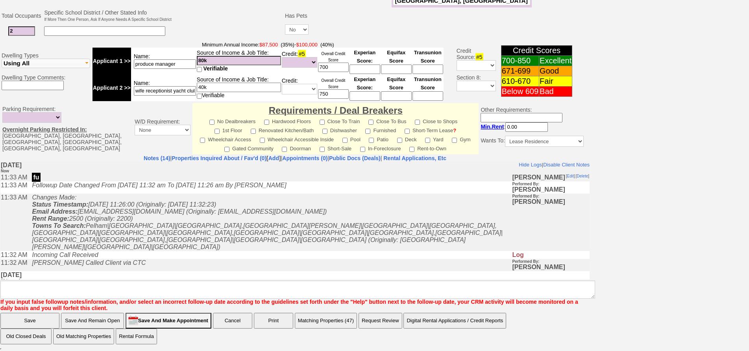
click at [315, 317] on button "Matching Properties (47)" at bounding box center [326, 321] width 62 height 16
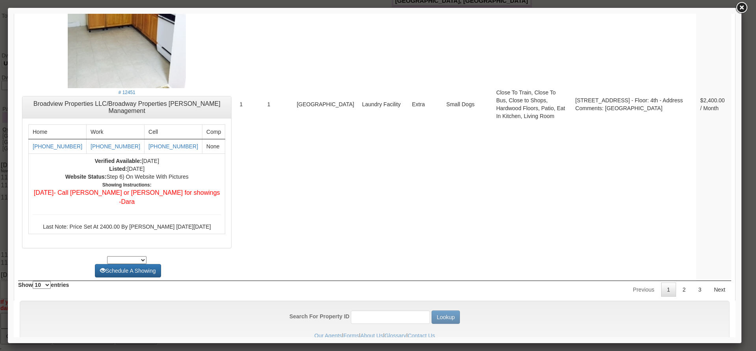
scroll to position [3177, 0]
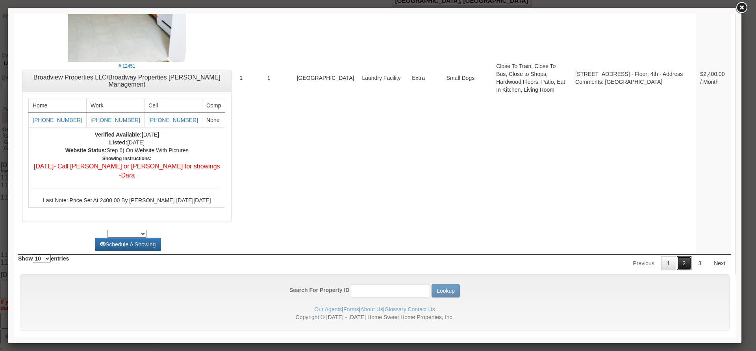
click at [677, 256] on link "2" at bounding box center [684, 263] width 15 height 14
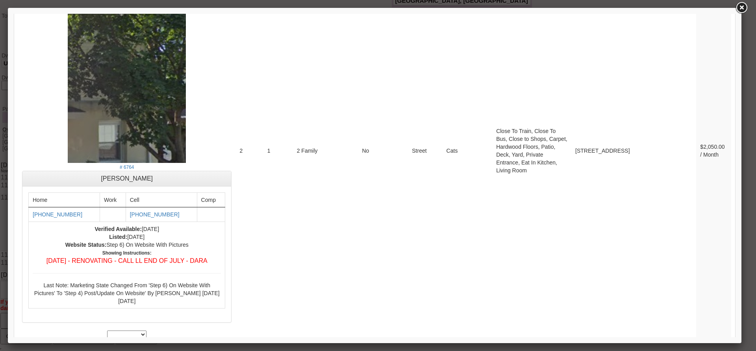
drag, startPoint x: 734, startPoint y: 311, endPoint x: 737, endPoint y: 250, distance: 61.9
click at [737, 250] on div at bounding box center [375, 176] width 734 height 336
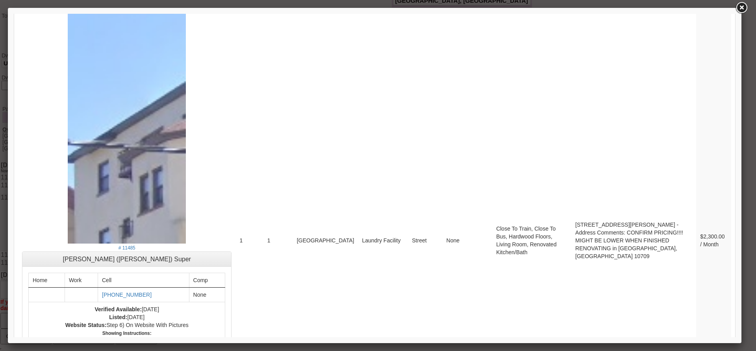
scroll to position [3312, 0]
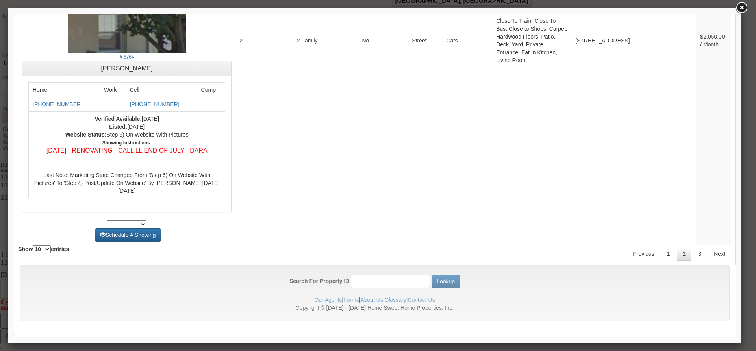
click at [695, 246] on div "Previous 1 2 3 Next" at bounding box center [678, 253] width 105 height 16
drag, startPoint x: 695, startPoint y: 254, endPoint x: 750, endPoint y: 311, distance: 79.1
click at [695, 254] on link "3" at bounding box center [699, 254] width 15 height 14
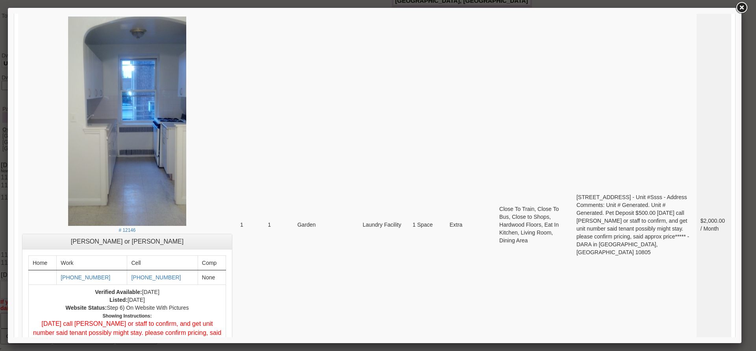
scroll to position [0, 0]
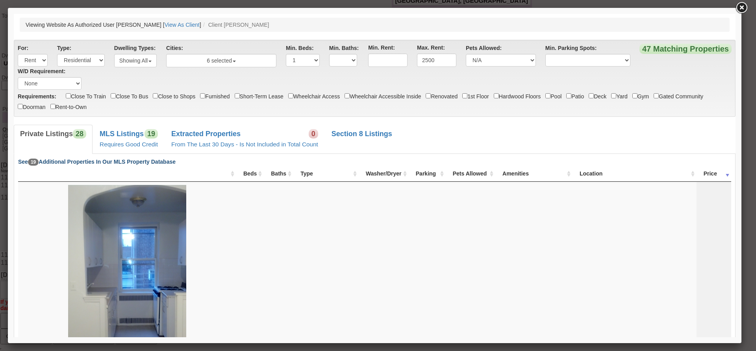
click at [54, 168] on th "&nbsp;: activate to sort column ascending" at bounding box center [127, 174] width 218 height 16
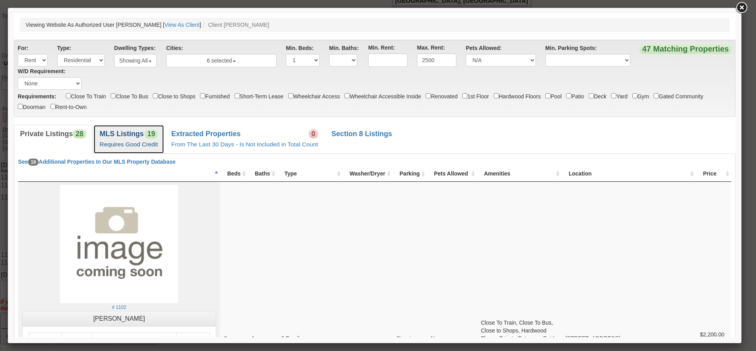
click at [108, 145] on small "Requires Good Credit" at bounding box center [129, 144] width 58 height 7
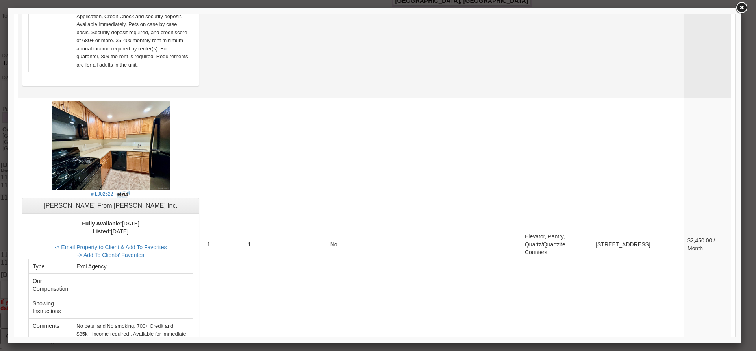
scroll to position [1772, 0]
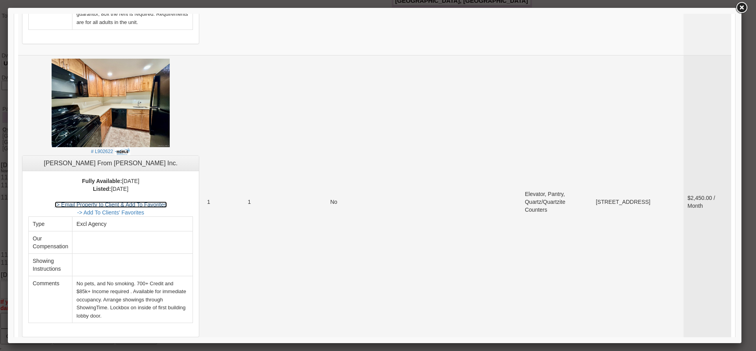
click at [167, 202] on link "-> Email Property to Client & Add To Favorites" at bounding box center [111, 205] width 112 height 6
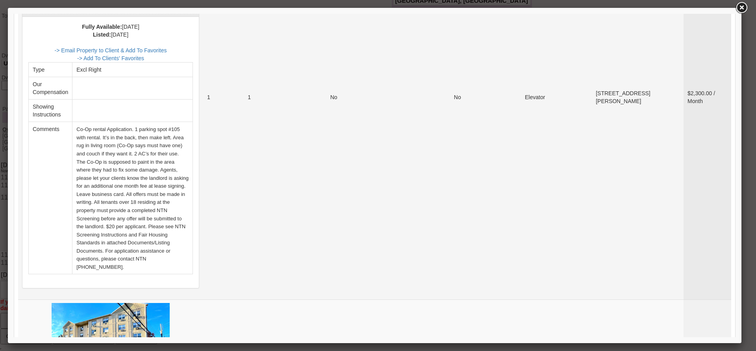
scroll to position [2717, 0]
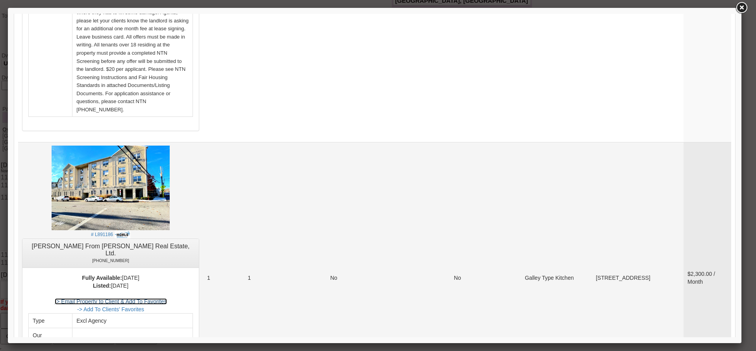
click at [167, 298] on link "-> Email Property to Client & Add To Favorites" at bounding box center [111, 301] width 112 height 6
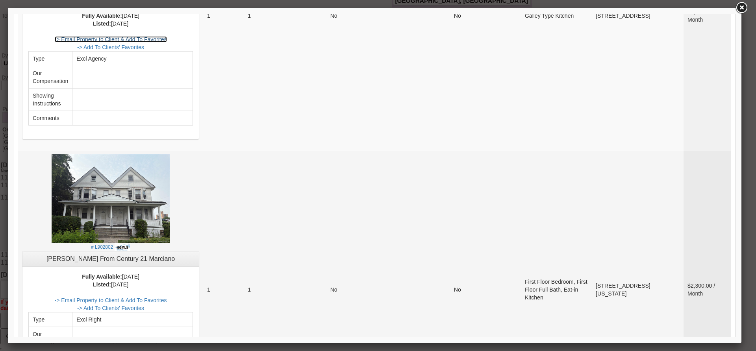
scroll to position [3002, 0]
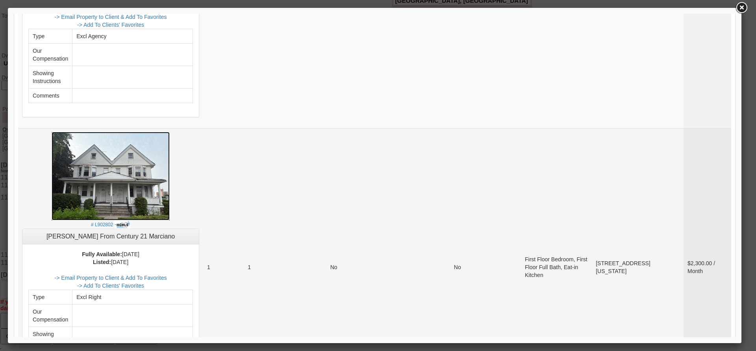
click at [119, 132] on img at bounding box center [111, 176] width 118 height 89
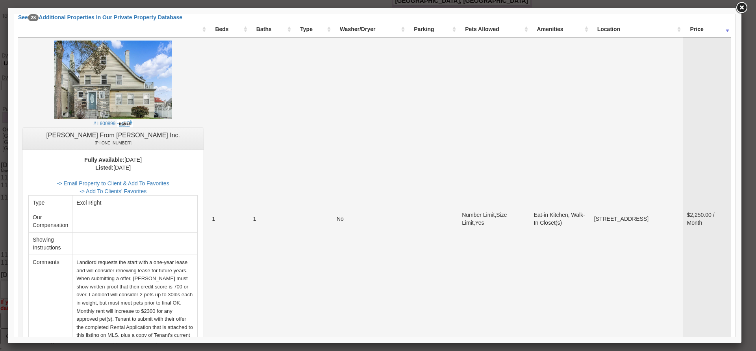
scroll to position [158, 0]
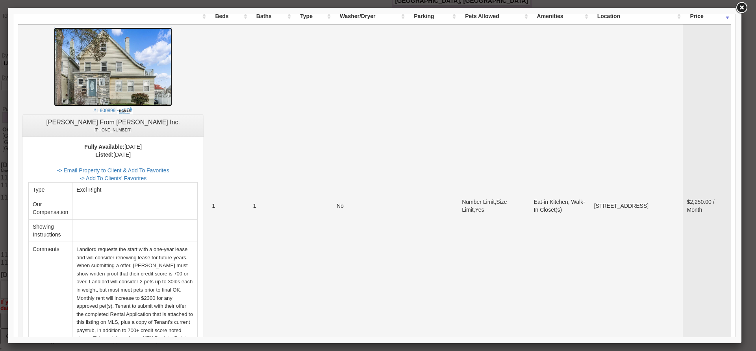
click at [172, 86] on img at bounding box center [113, 67] width 118 height 79
click at [169, 171] on link "-> Email Property to Client & Add To Favorites" at bounding box center [113, 170] width 112 height 6
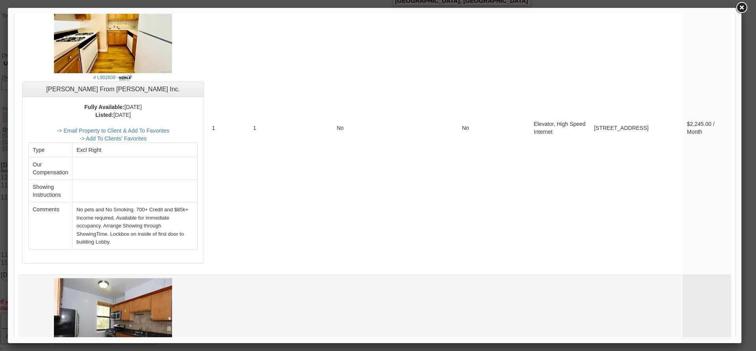
scroll to position [512, 0]
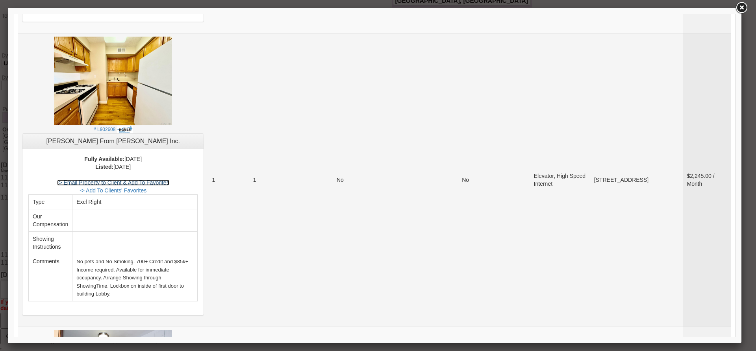
click at [169, 180] on link "-> Email Property to Client & Add To Favorites" at bounding box center [113, 183] width 112 height 6
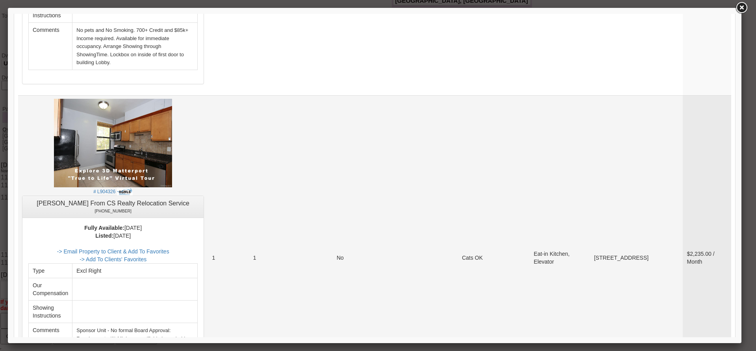
scroll to position [709, 0]
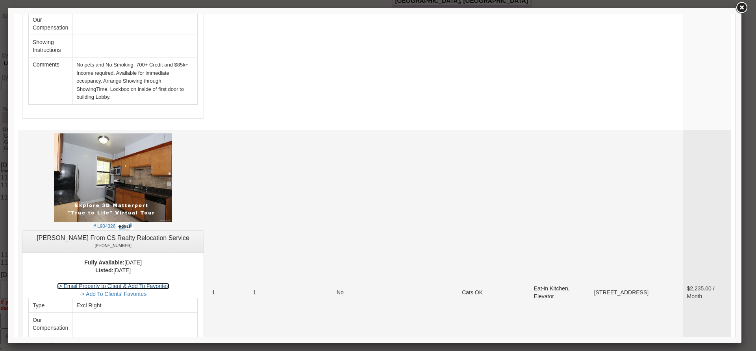
click at [169, 283] on link "-> Email Property to Client & Add To Favorites" at bounding box center [113, 286] width 112 height 6
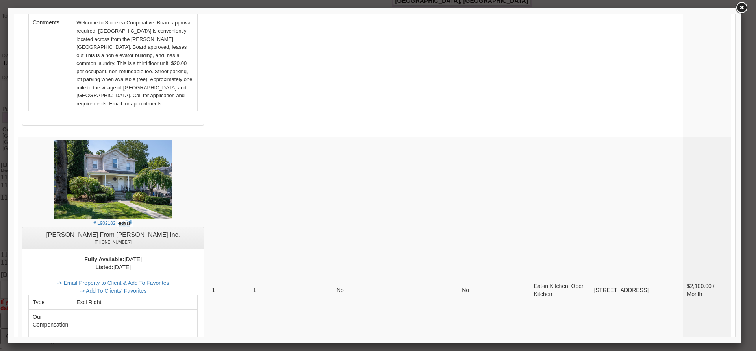
scroll to position [2008, 0]
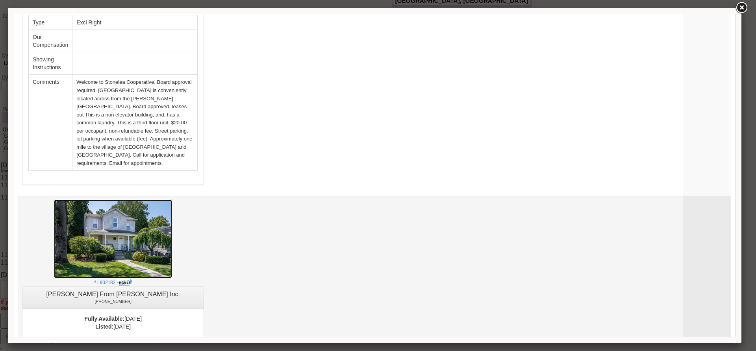
click at [172, 200] on img at bounding box center [113, 239] width 118 height 79
click at [169, 339] on link "-> Email Property to Client & Add To Favorites" at bounding box center [113, 342] width 112 height 6
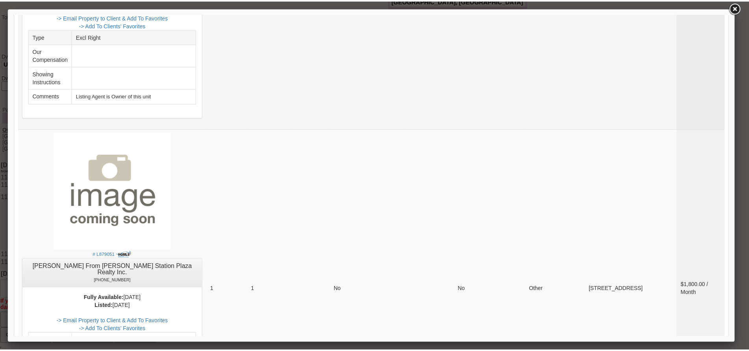
scroll to position [2662, 0]
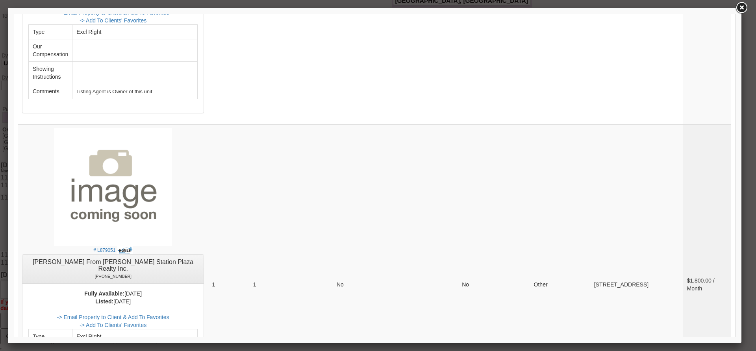
click at [734, 9] on div at bounding box center [375, 176] width 734 height 336
click at [747, 11] on link at bounding box center [741, 8] width 14 height 14
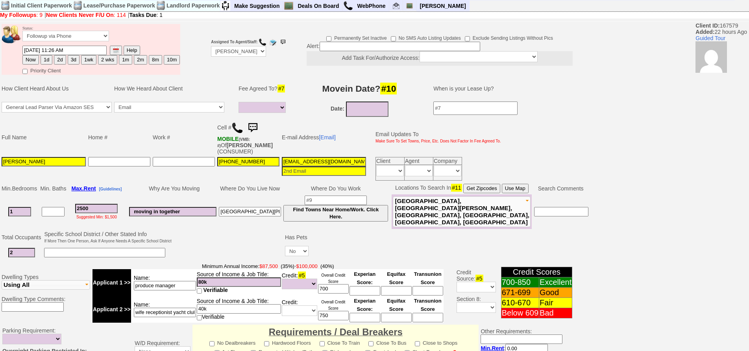
scroll to position [0, 0]
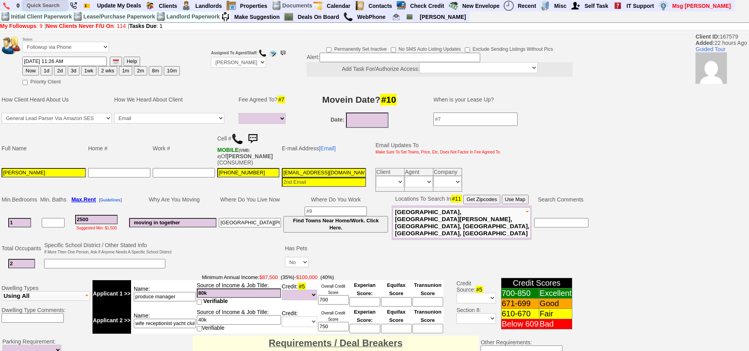
click at [43, 4] on input "text" at bounding box center [45, 5] width 43 height 10
type input "armett st"
click at [65, 7] on input "armett st" at bounding box center [45, 5] width 43 height 10
click at [61, 6] on input "armett st" at bounding box center [45, 5] width 43 height 10
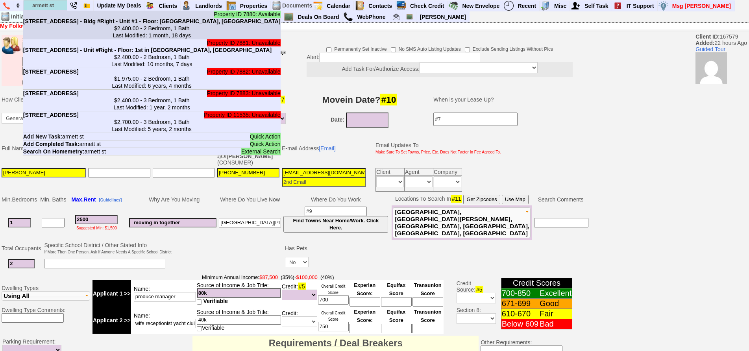
click at [67, 23] on b "25 Armett St - Bldg #Right - Unit #1 - Floor: 1st in Port Chester, NY" at bounding box center [152, 21] width 258 height 6
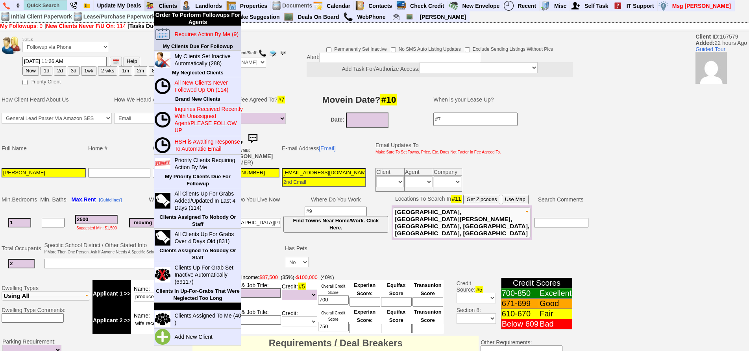
click at [186, 37] on blink "Requires Action By Me (9)" at bounding box center [206, 34] width 64 height 6
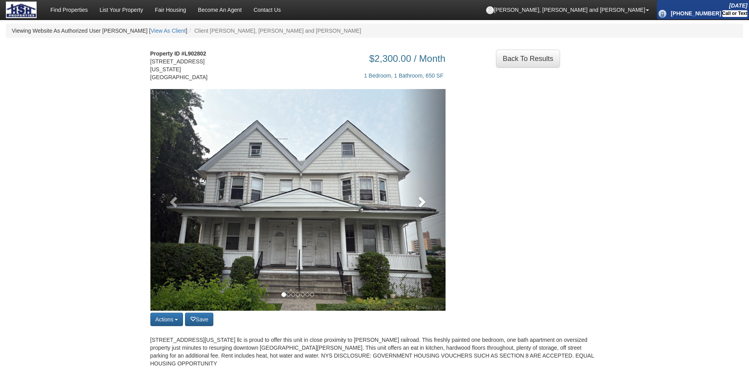
click at [416, 227] on link at bounding box center [423, 200] width 44 height 222
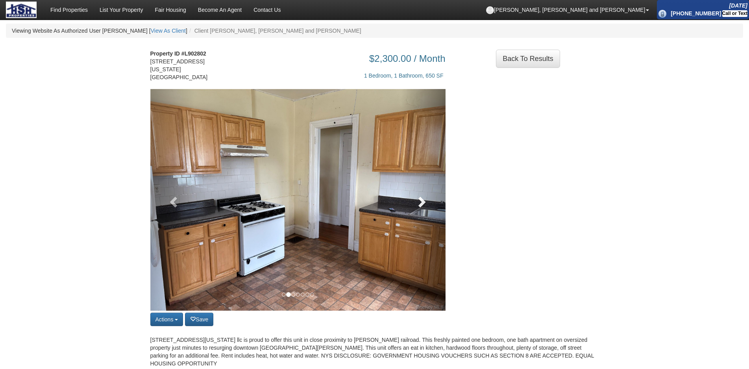
click at [422, 204] on span at bounding box center [421, 202] width 12 height 12
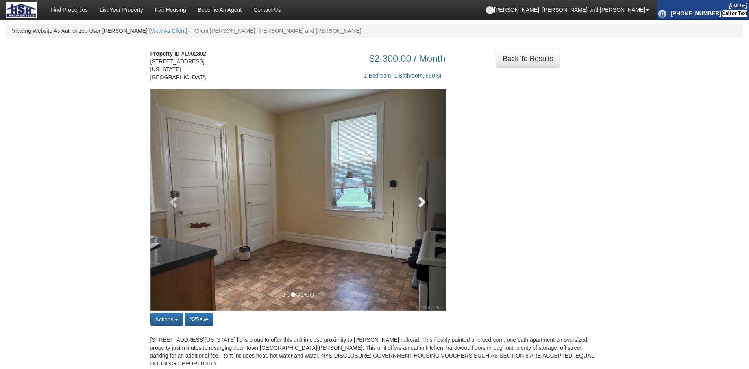
click at [422, 204] on span at bounding box center [421, 202] width 12 height 12
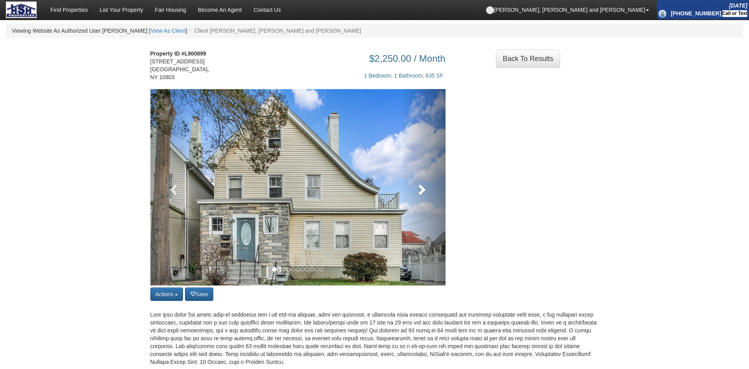
click at [420, 188] on span at bounding box center [421, 190] width 12 height 12
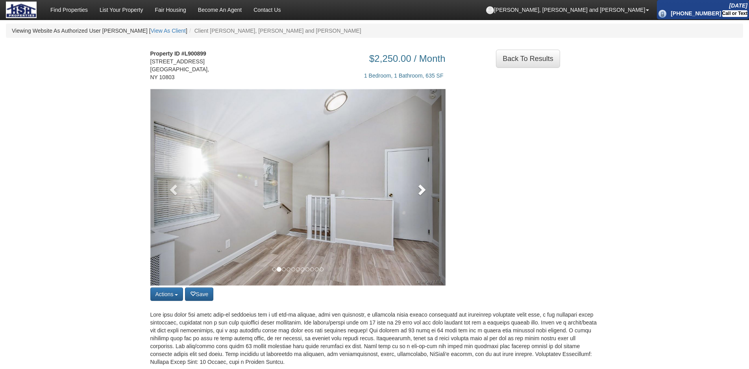
click at [420, 188] on span at bounding box center [421, 190] width 12 height 12
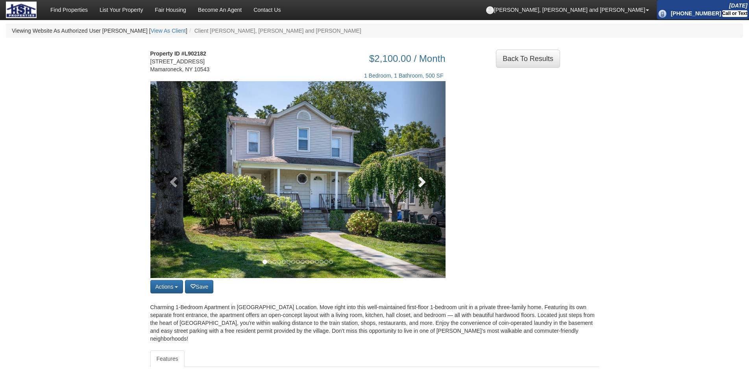
click at [412, 187] on link at bounding box center [423, 179] width 44 height 197
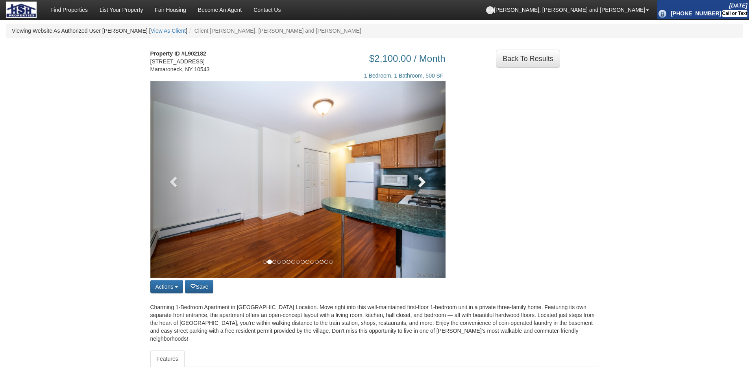
click at [414, 187] on link at bounding box center [423, 179] width 44 height 197
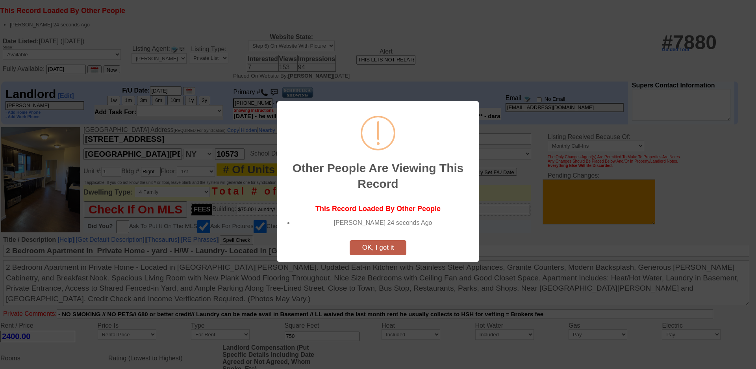
click at [374, 249] on button "OK, I got it" at bounding box center [378, 247] width 57 height 15
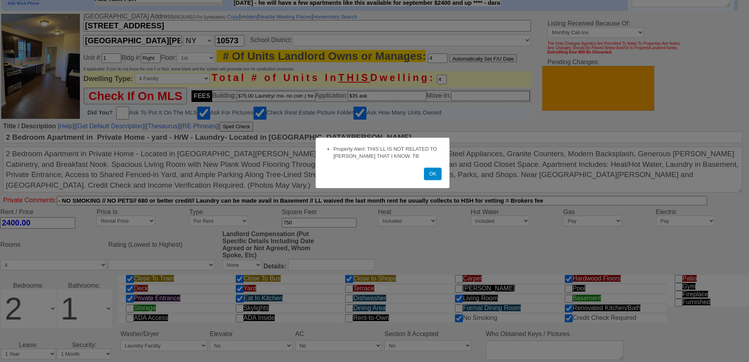
scroll to position [276, 0]
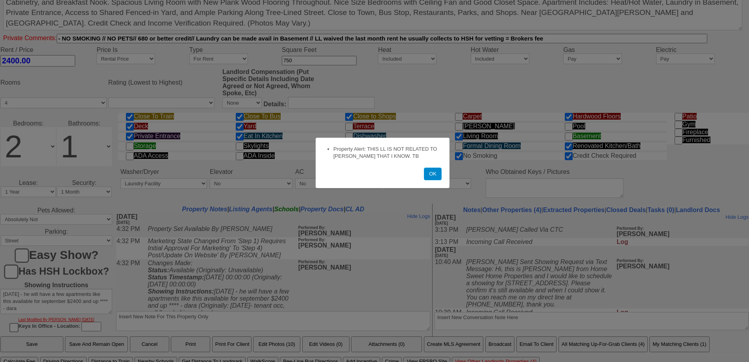
click at [436, 176] on button "OK" at bounding box center [433, 174] width 18 height 13
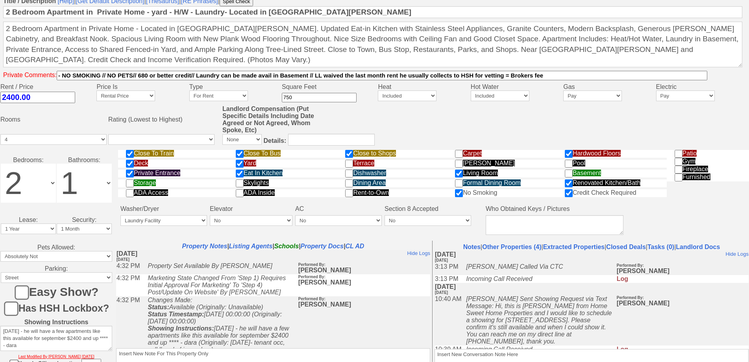
scroll to position [0, 0]
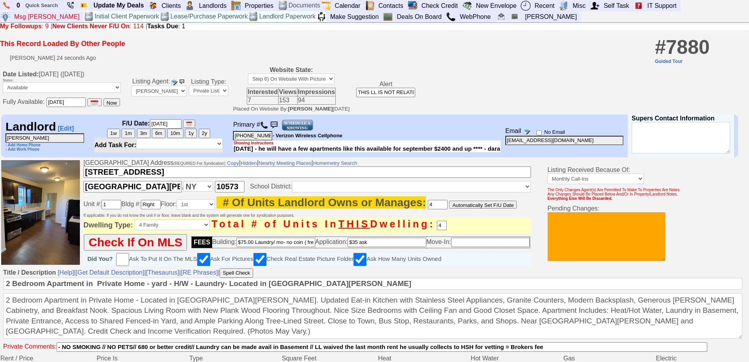
click at [265, 128] on img at bounding box center [264, 125] width 8 height 8
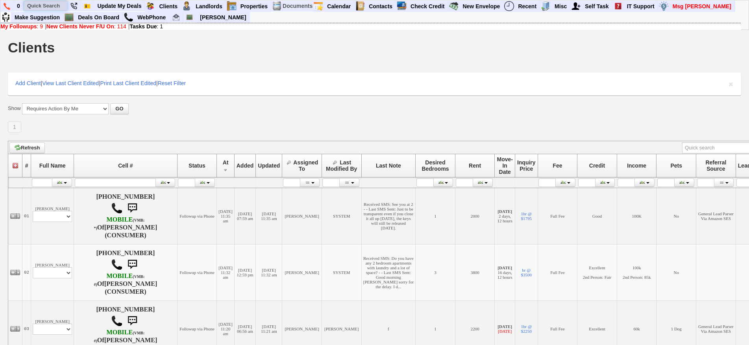
click at [44, 9] on input "text" at bounding box center [45, 6] width 43 height 10
click at [55, 8] on input "[PERSON_NAME]" at bounding box center [45, 6] width 43 height 10
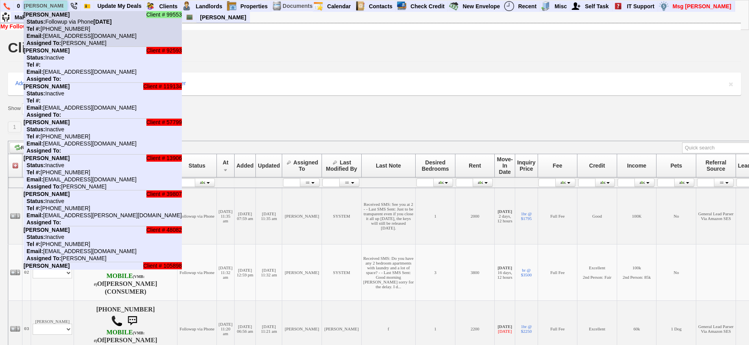
type input "[PERSON_NAME]"
click at [65, 19] on nobr "Status: Followup via Phone [DATE]" at bounding box center [68, 22] width 88 height 6
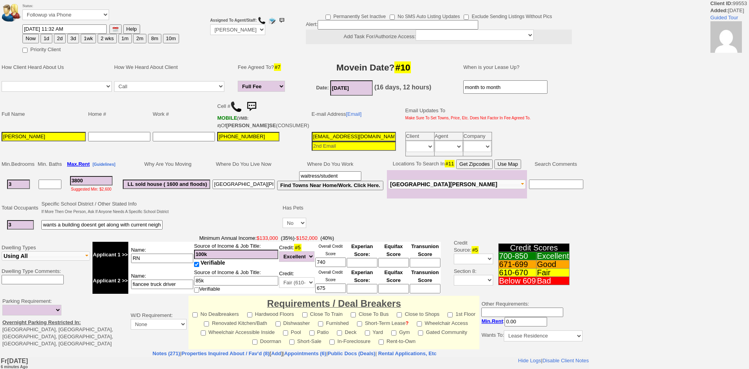
click at [191, 131] on td "Work #" at bounding box center [184, 114] width 65 height 33
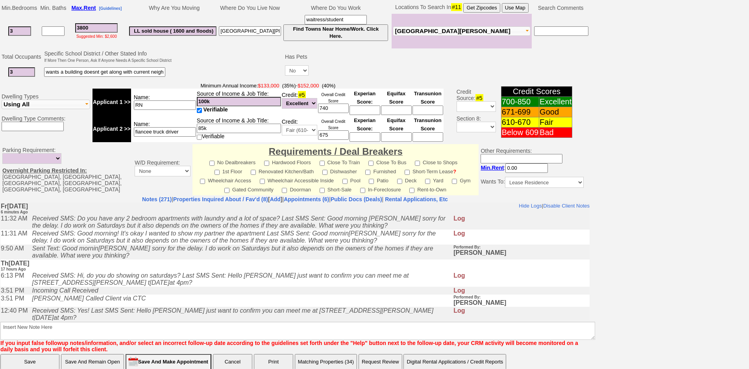
click at [155, 271] on td "[DATE] 17 hours Ago" at bounding box center [294, 265] width 589 height 12
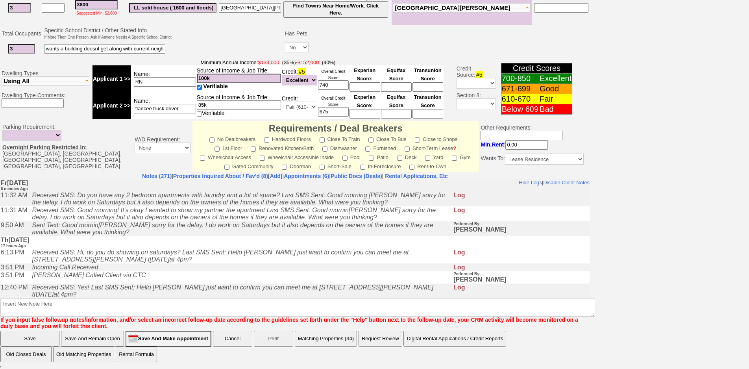
click at [165, 248] on td "Thursday, August 28th, 2025 17 hours Ago" at bounding box center [294, 242] width 589 height 12
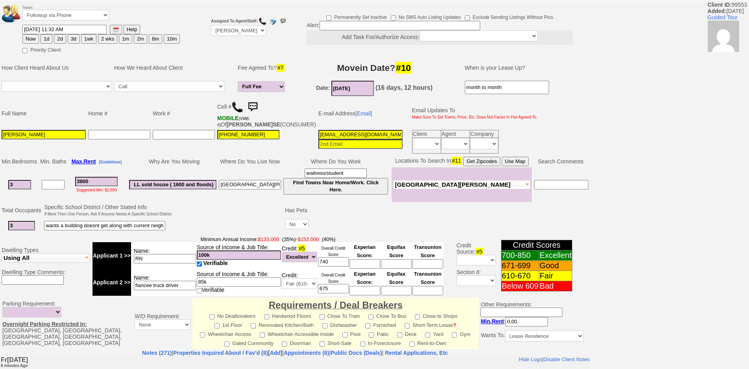
scroll to position [0, 0]
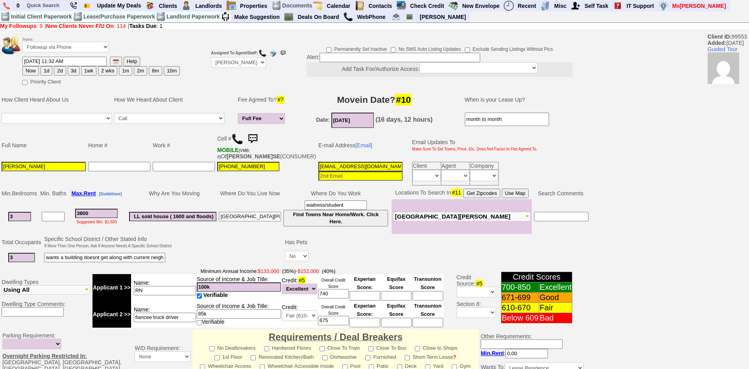
click at [256, 139] on img at bounding box center [253, 139] width 16 height 16
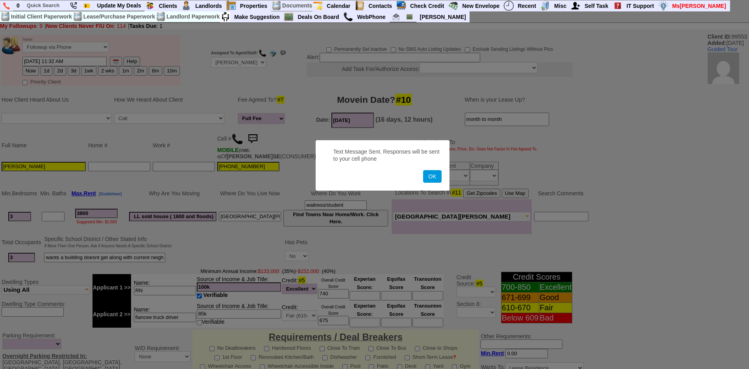
click at [423, 170] on button "OK" at bounding box center [432, 176] width 18 height 13
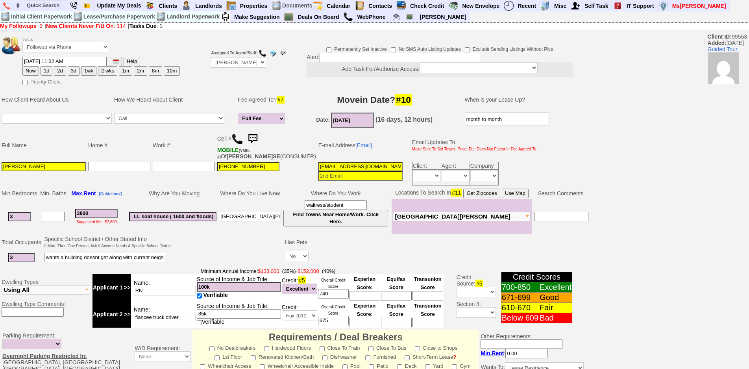
click at [253, 136] on img at bounding box center [253, 139] width 16 height 16
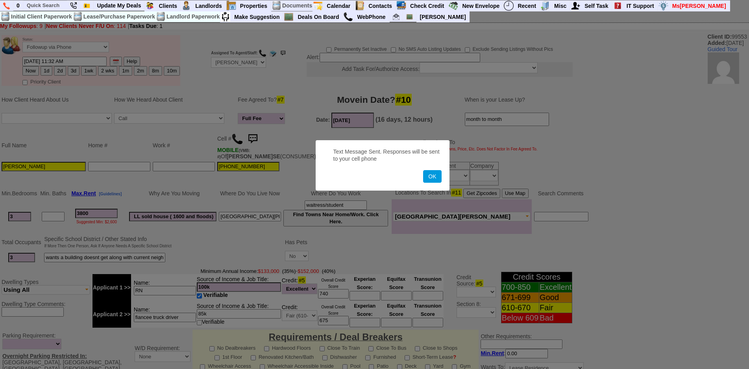
click at [423, 170] on button "OK" at bounding box center [432, 176] width 18 height 13
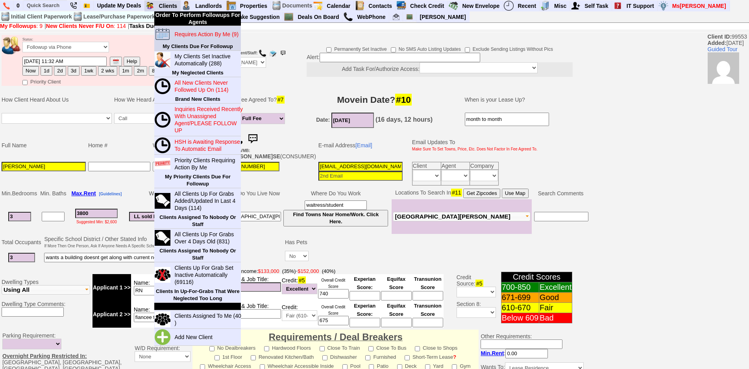
click at [188, 34] on blink "Requires Action By Me (9)" at bounding box center [206, 34] width 64 height 6
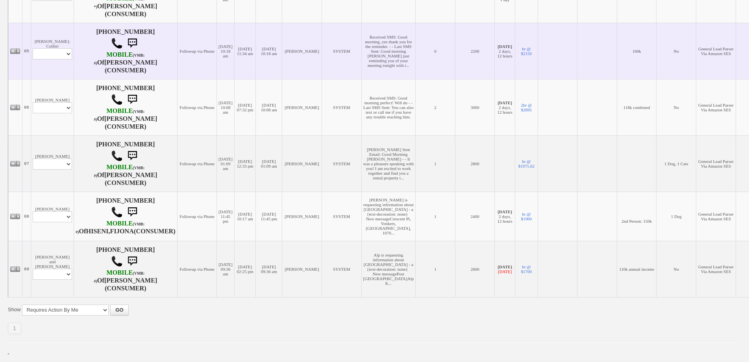
scroll to position [413, 0]
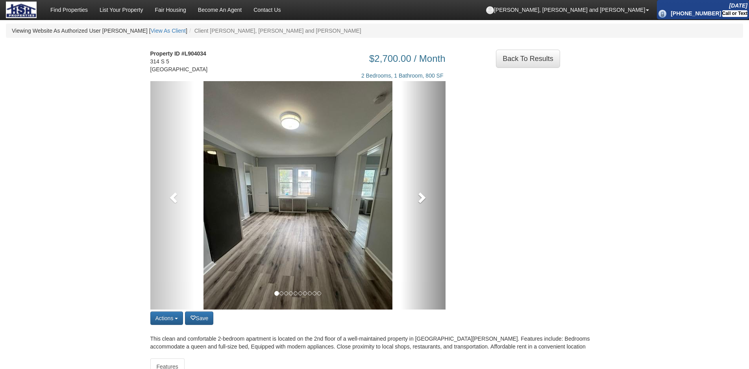
click at [418, 205] on link at bounding box center [423, 195] width 44 height 228
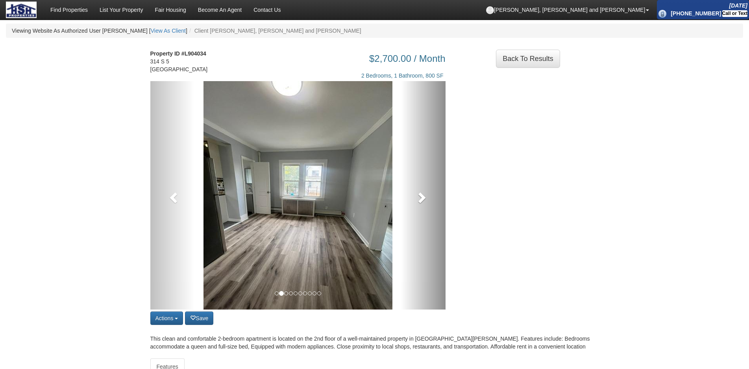
click at [418, 205] on link at bounding box center [423, 195] width 44 height 228
